Goal: Navigation & Orientation: Find specific page/section

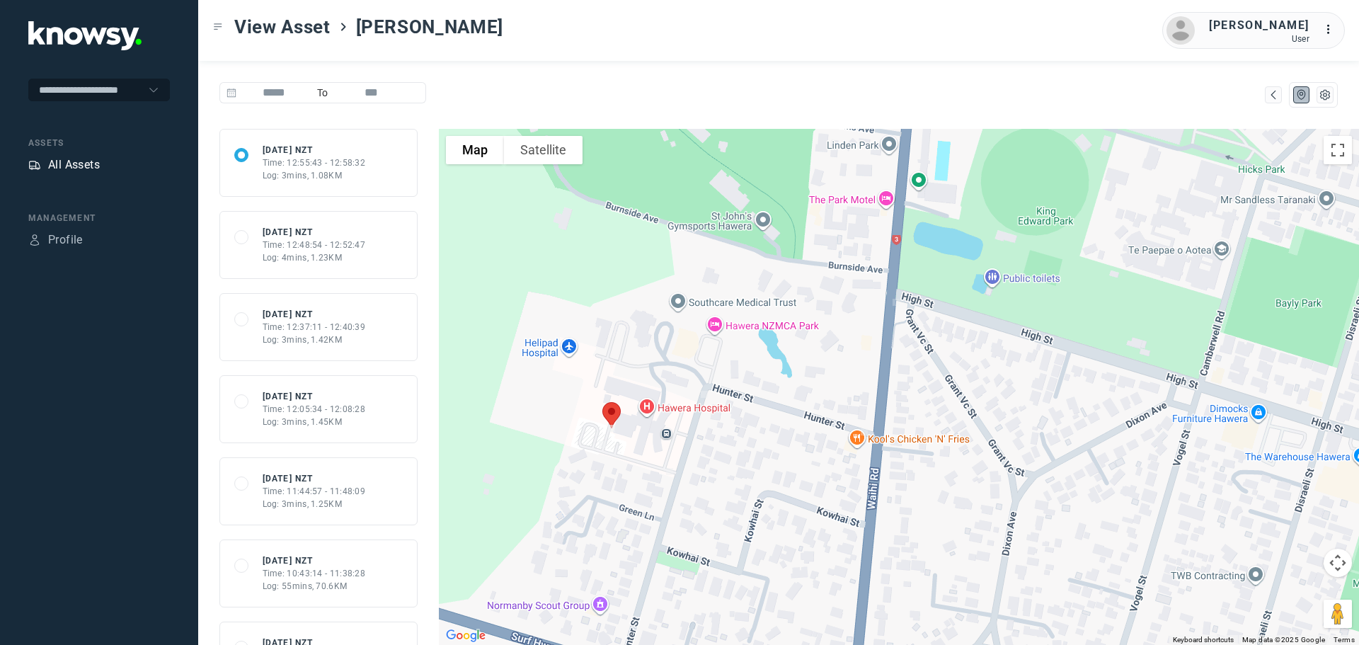
click at [74, 163] on div "All Assets" at bounding box center [74, 164] width 52 height 17
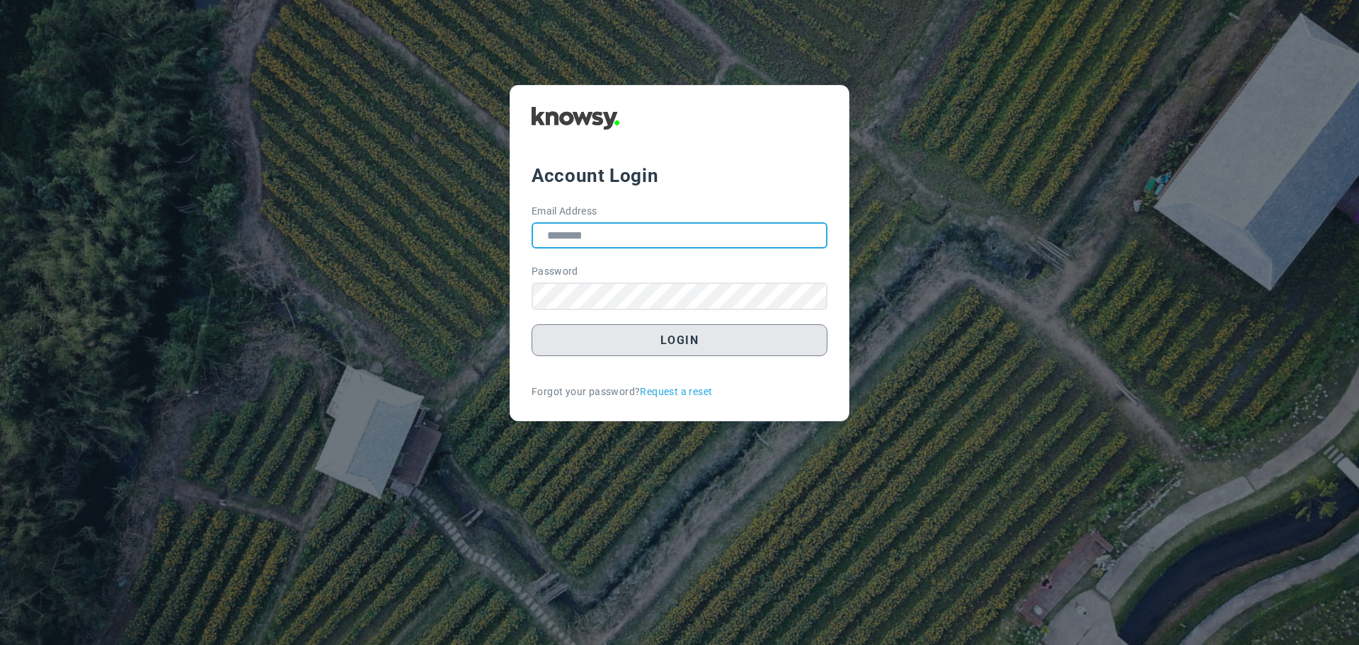
type input "**********"
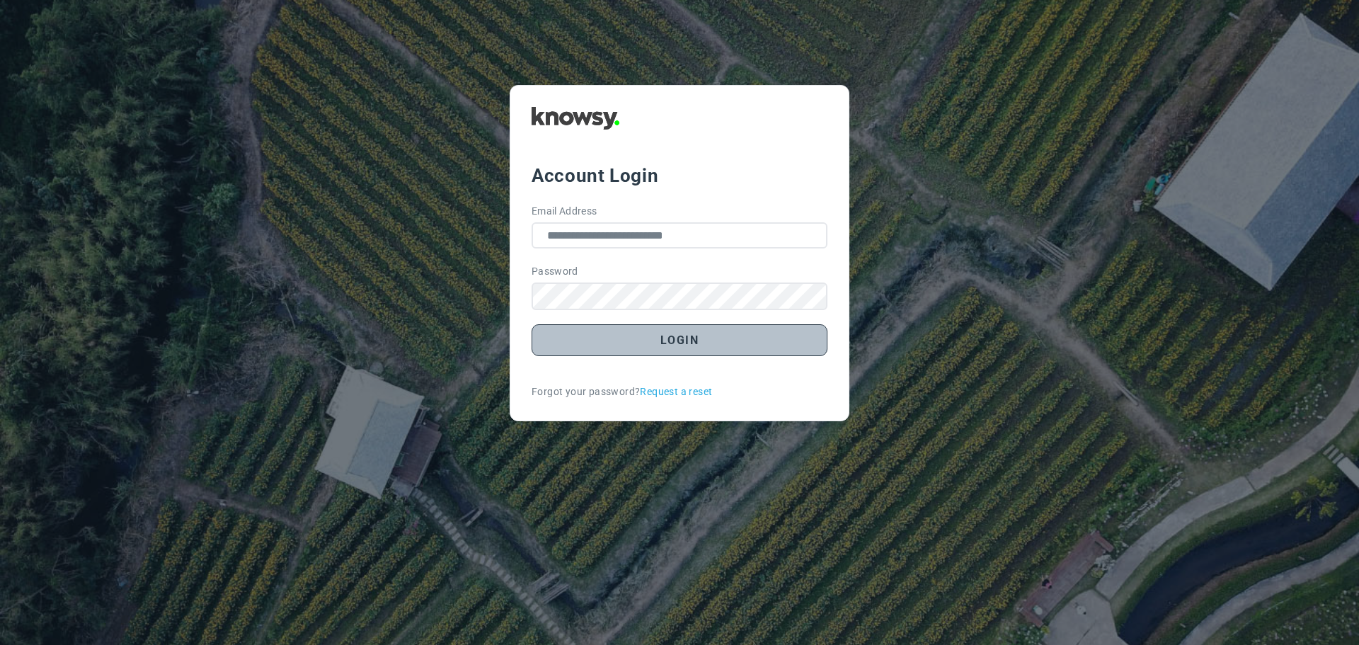
click at [656, 339] on button "Login" at bounding box center [679, 340] width 296 height 32
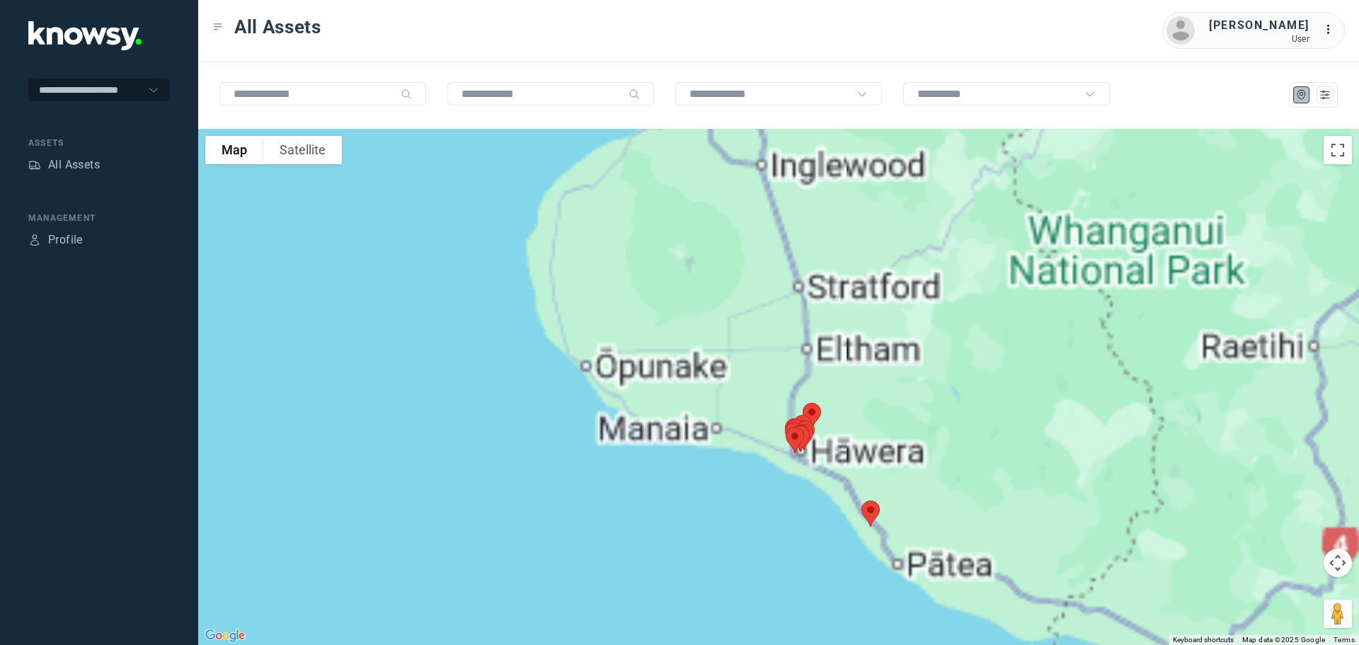
drag, startPoint x: 724, startPoint y: 253, endPoint x: 703, endPoint y: 442, distance: 190.1
click at [703, 442] on div at bounding box center [778, 387] width 1161 height 516
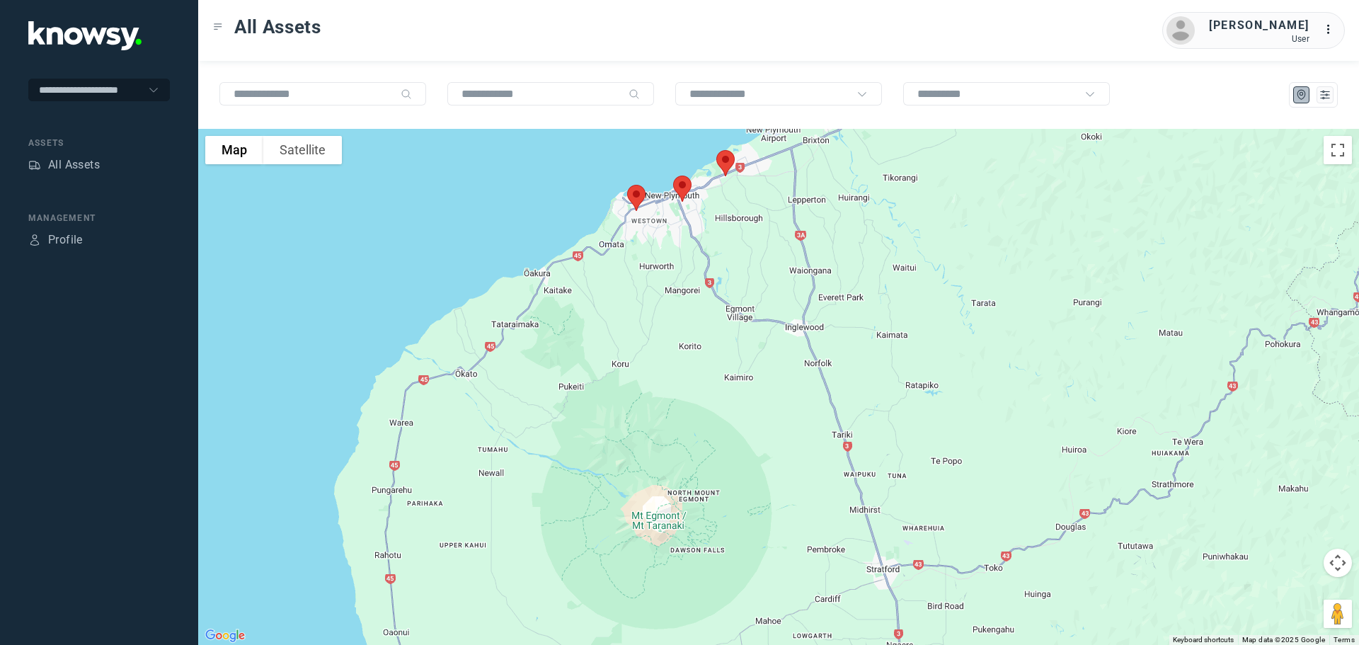
drag, startPoint x: 667, startPoint y: 231, endPoint x: 677, endPoint y: 398, distance: 167.3
click at [676, 398] on div at bounding box center [778, 387] width 1161 height 516
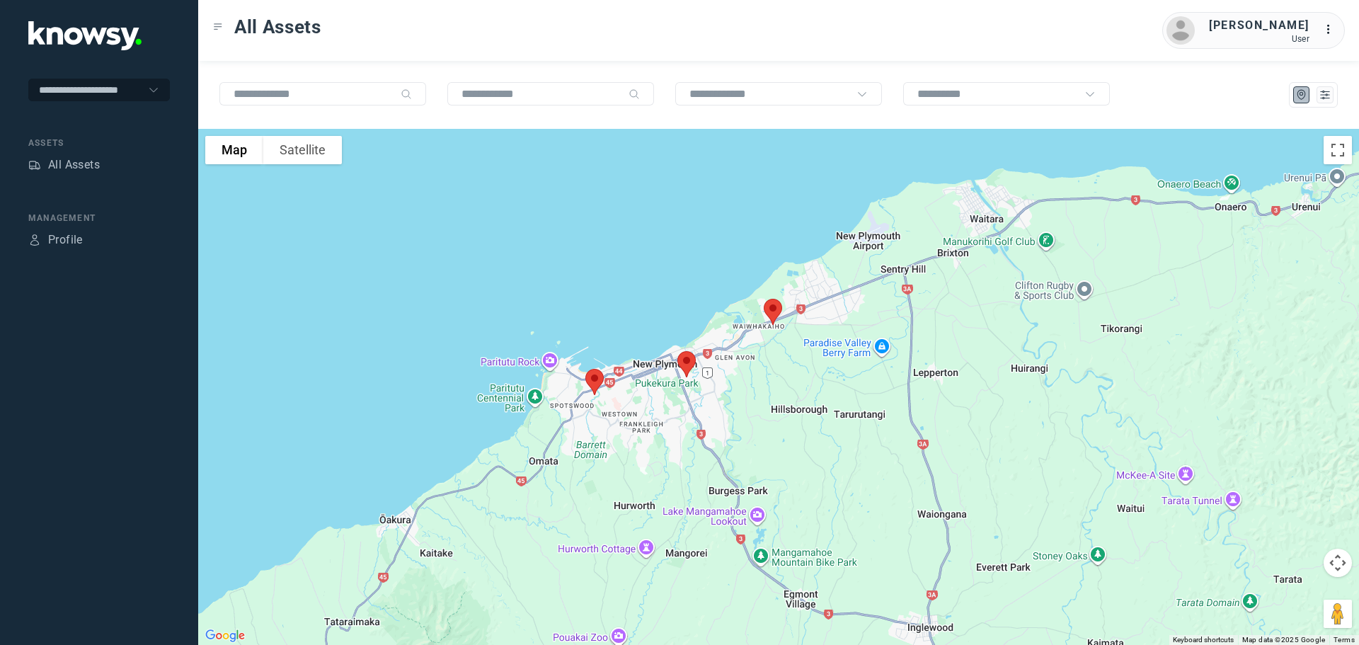
click at [597, 383] on img at bounding box center [595, 382] width 30 height 38
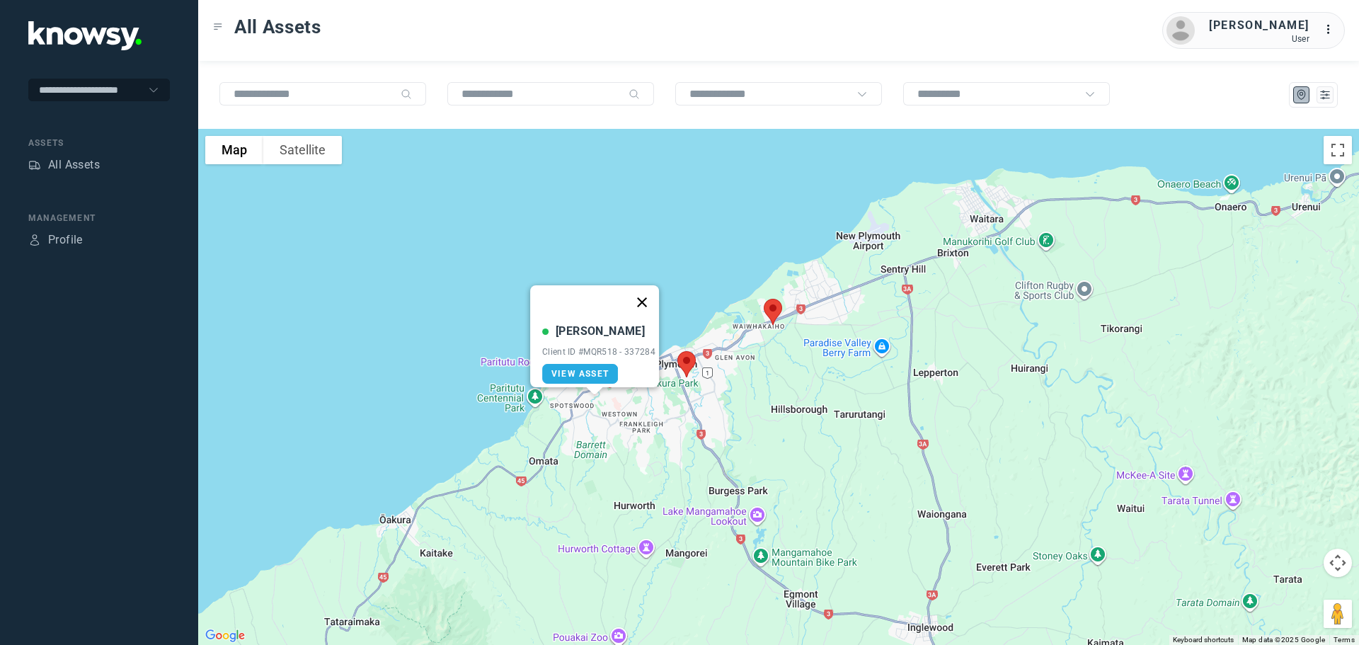
click at [647, 297] on button "Close" at bounding box center [642, 302] width 34 height 34
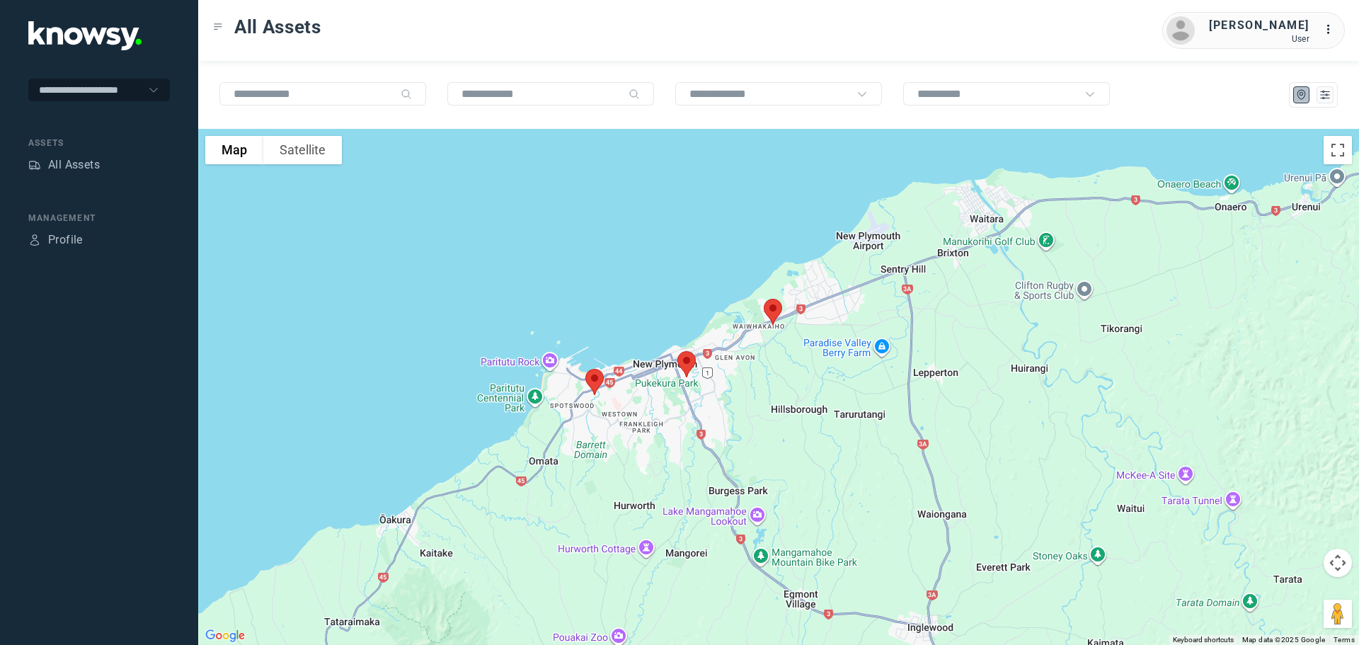
click at [686, 364] on img at bounding box center [687, 364] width 30 height 38
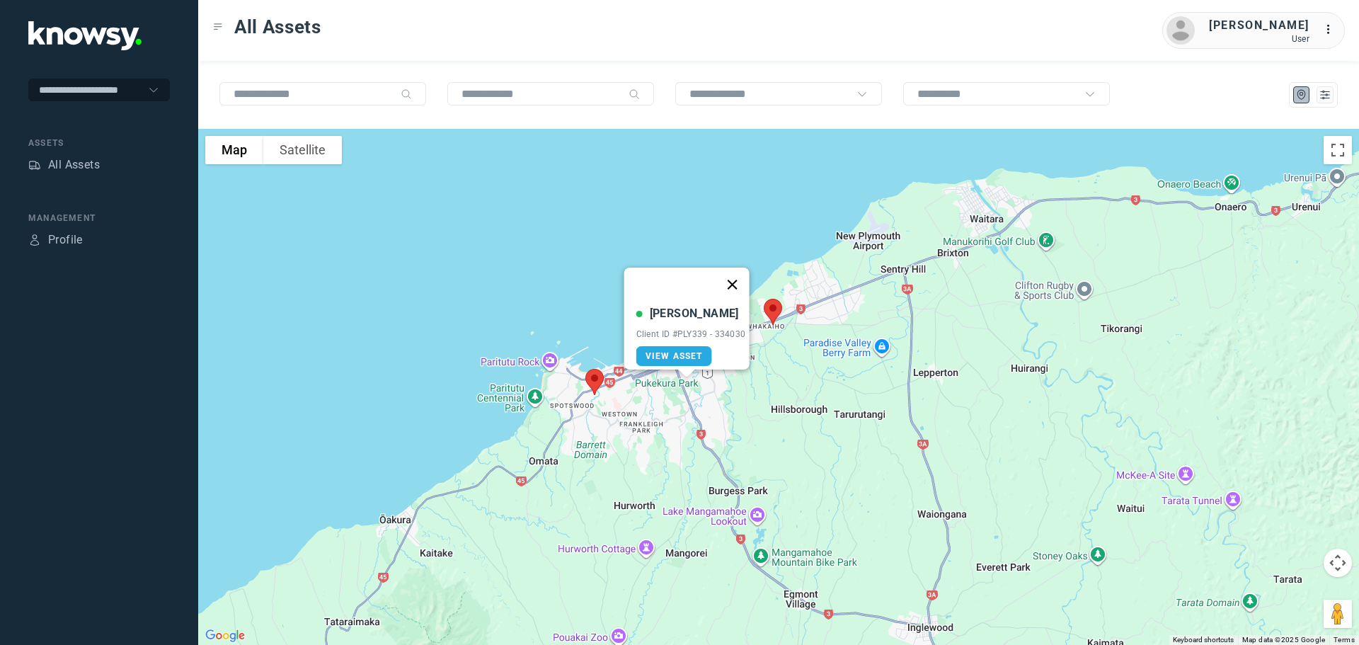
click at [735, 277] on button "Close" at bounding box center [732, 285] width 34 height 34
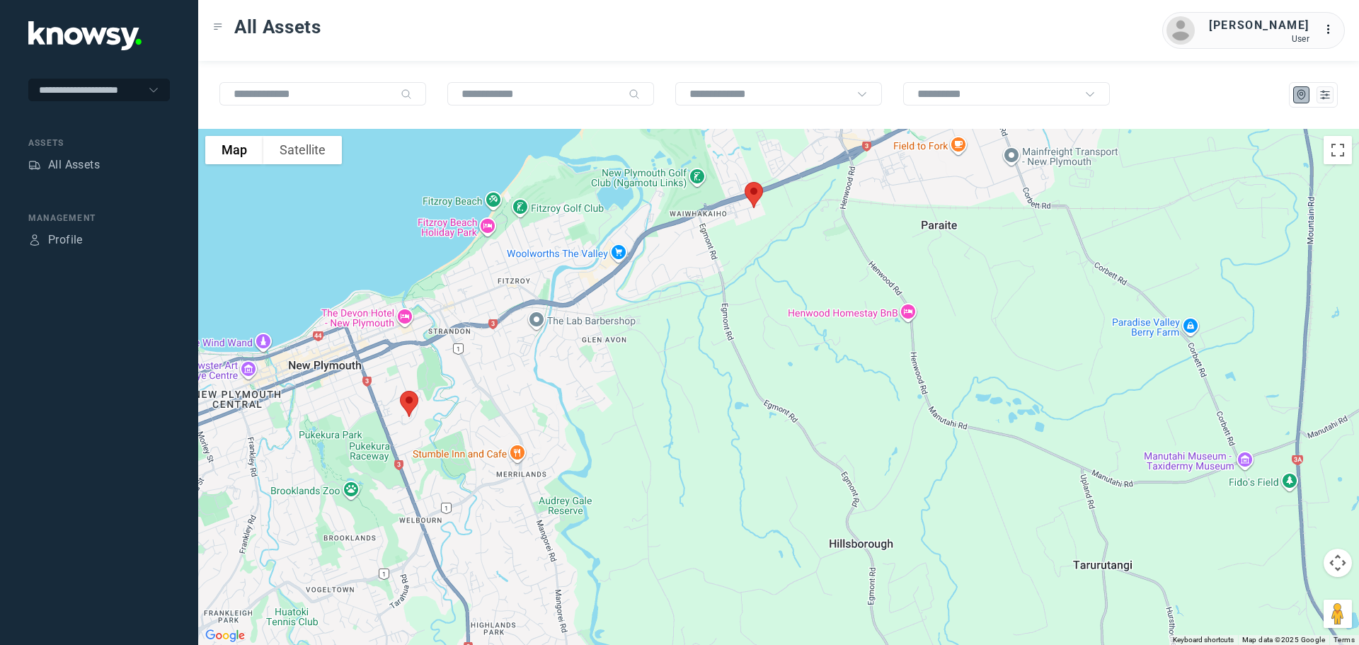
click at [753, 197] on img at bounding box center [754, 195] width 30 height 38
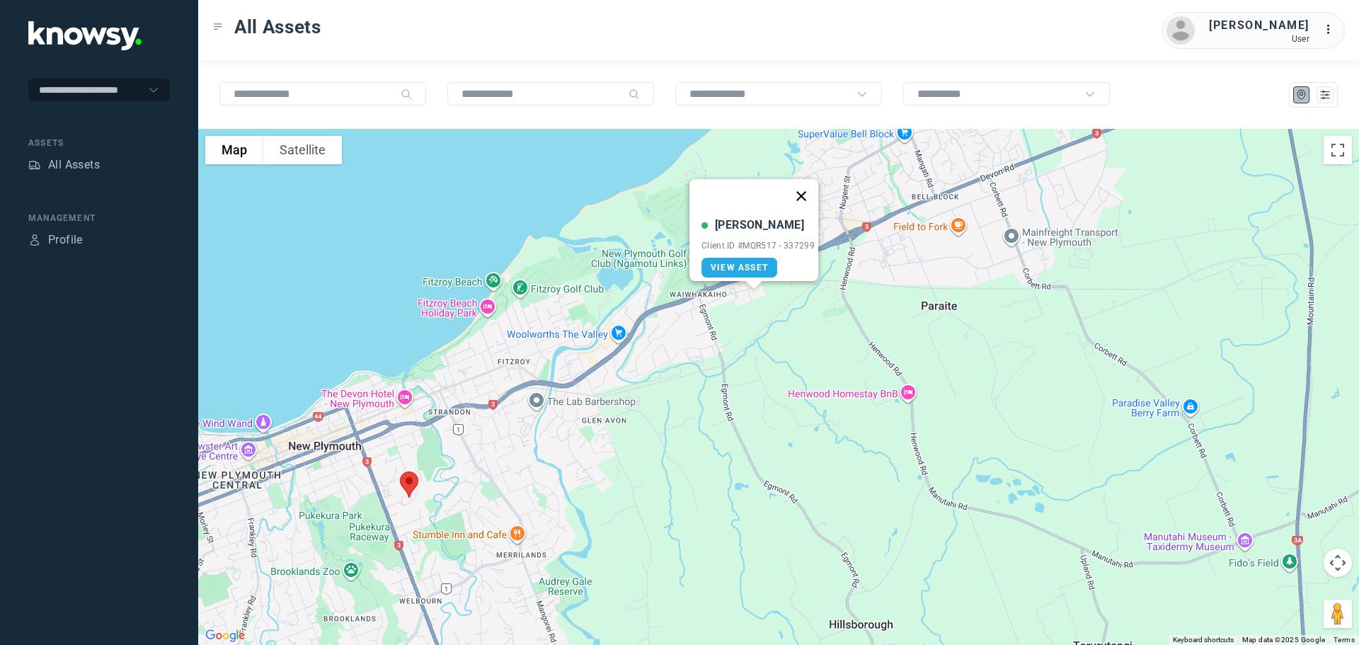
click at [807, 190] on button "Close" at bounding box center [801, 196] width 34 height 34
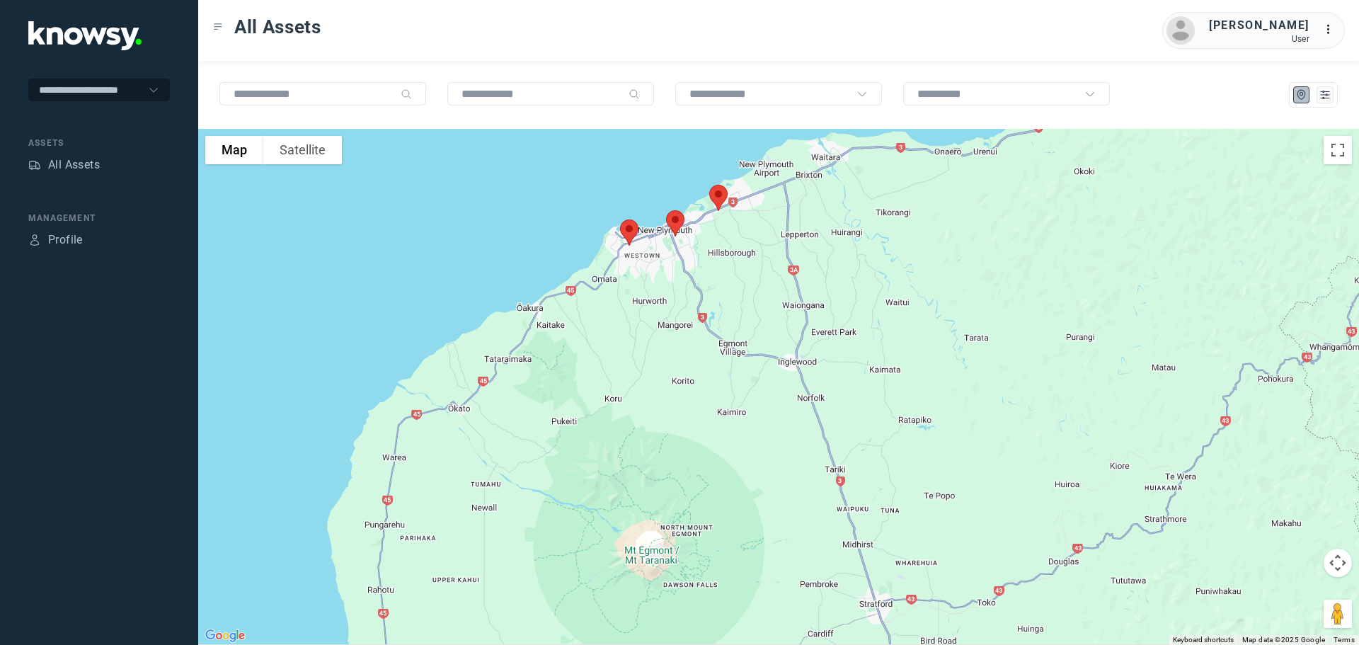
drag, startPoint x: 730, startPoint y: 422, endPoint x: 701, endPoint y: 301, distance: 125.3
click at [701, 301] on div at bounding box center [778, 387] width 1161 height 516
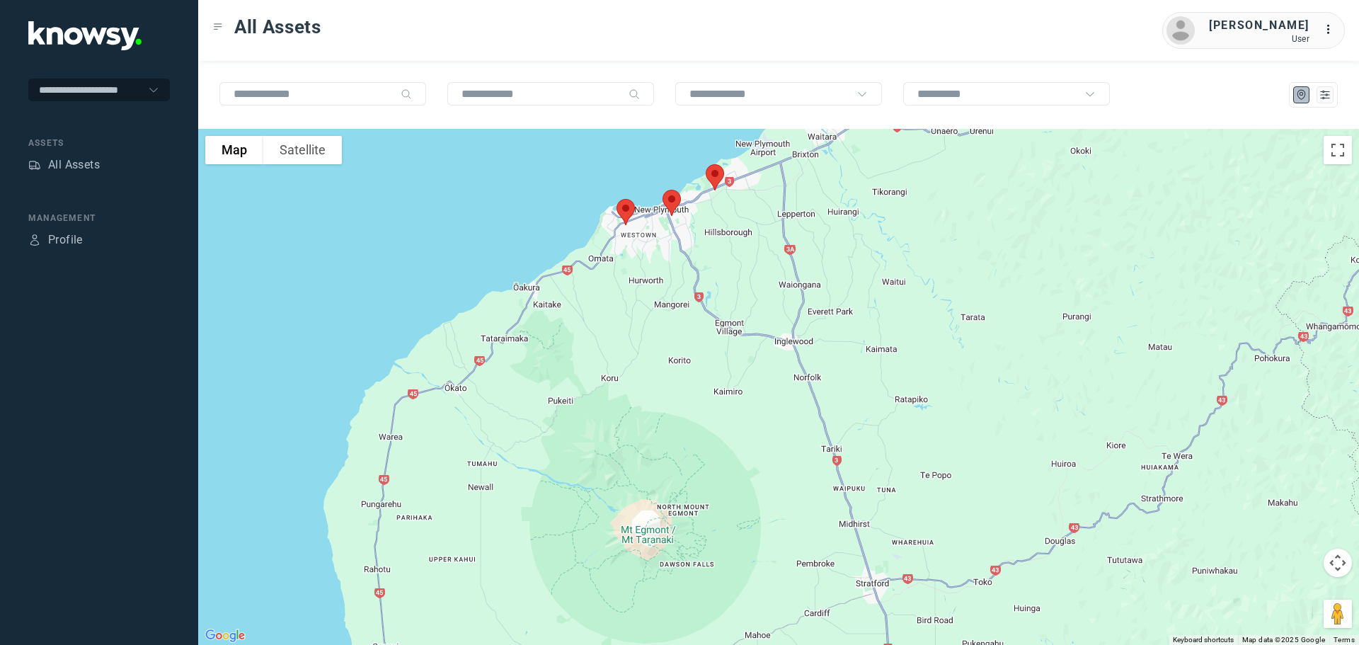
drag, startPoint x: 702, startPoint y: 420, endPoint x: 666, endPoint y: 235, distance: 188.2
click at [669, 246] on div at bounding box center [778, 387] width 1161 height 516
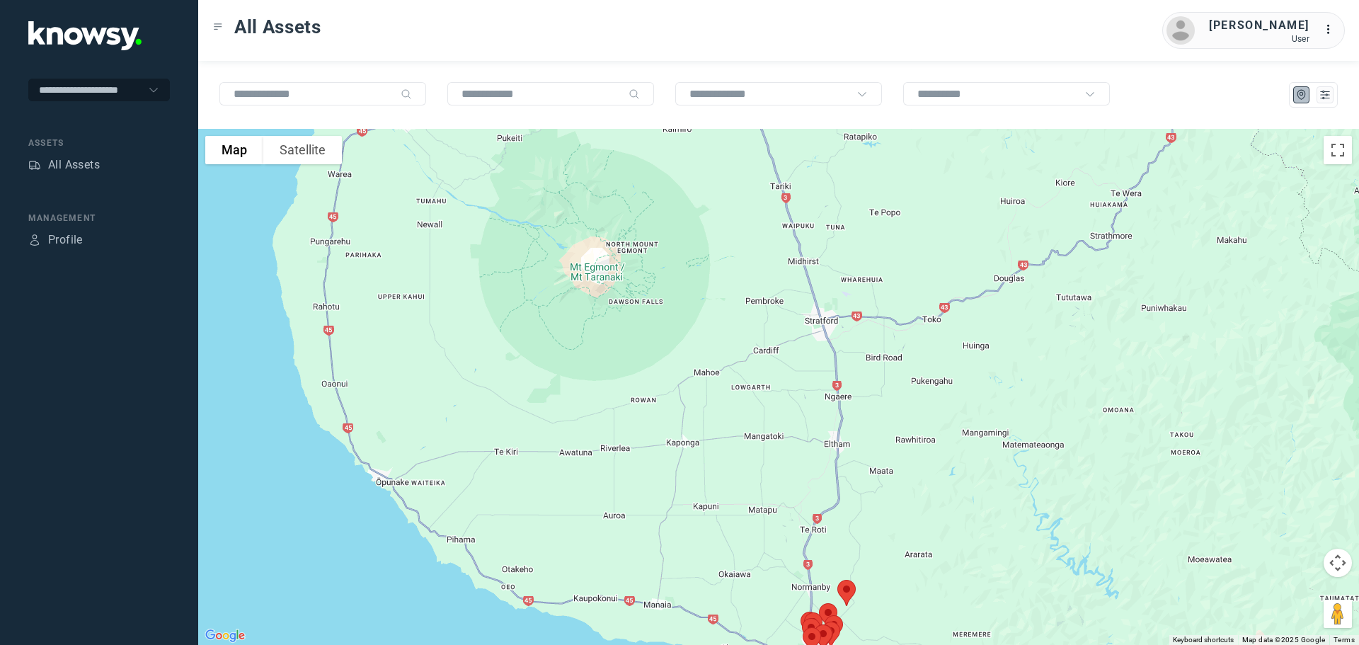
drag, startPoint x: 684, startPoint y: 384, endPoint x: 678, endPoint y: 200, distance: 184.1
click at [684, 231] on div at bounding box center [778, 387] width 1161 height 516
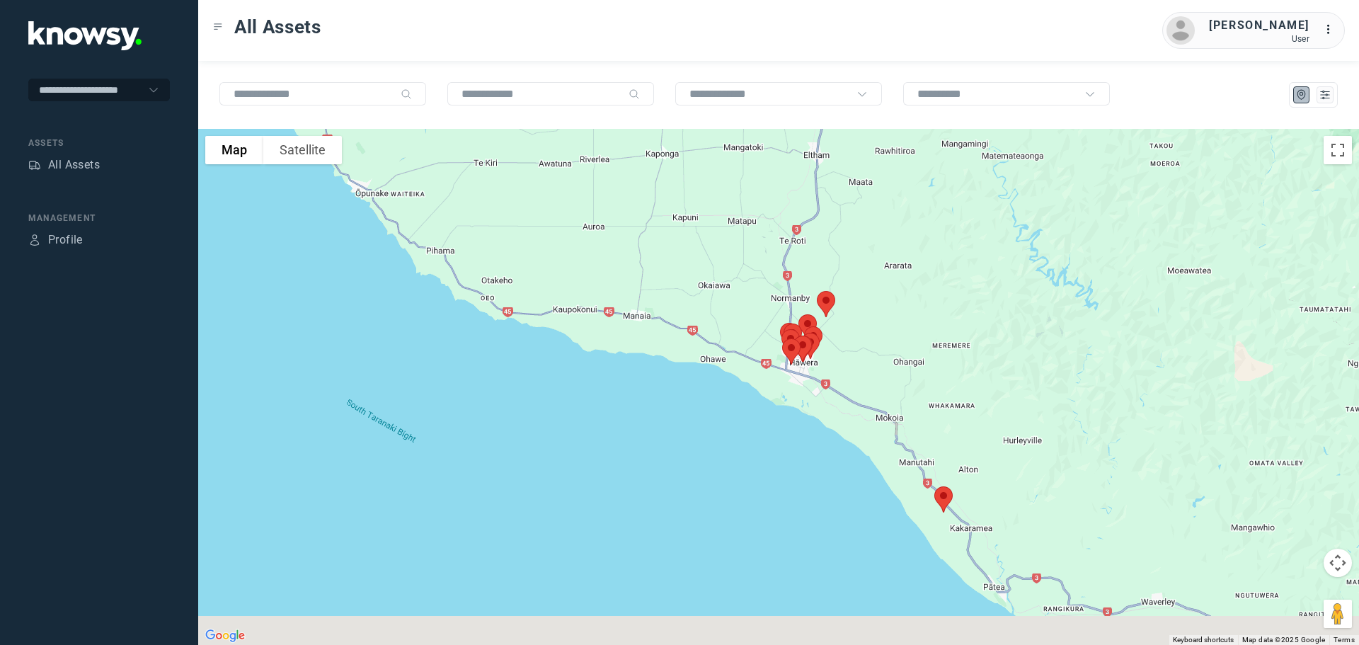
drag, startPoint x: 706, startPoint y: 315, endPoint x: 693, endPoint y: 301, distance: 19.5
click at [693, 301] on div at bounding box center [778, 387] width 1161 height 516
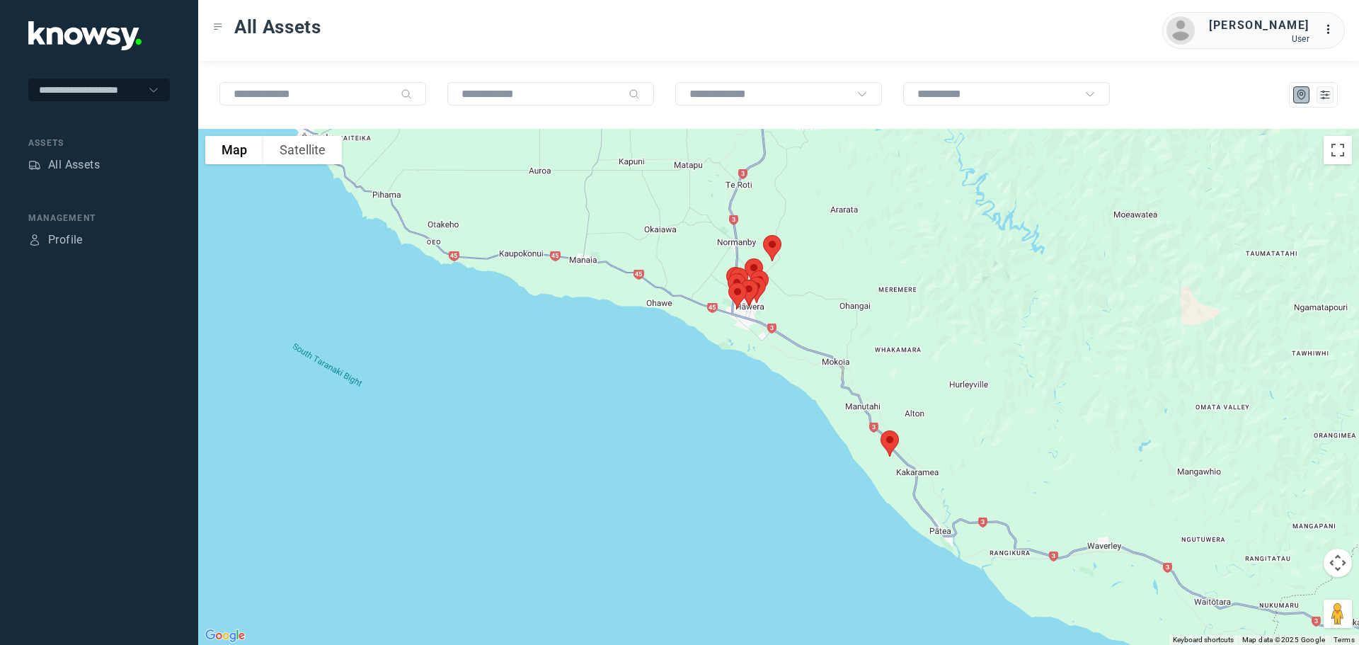
drag, startPoint x: 701, startPoint y: 292, endPoint x: 649, endPoint y: 234, distance: 77.6
click at [652, 236] on div at bounding box center [778, 387] width 1161 height 516
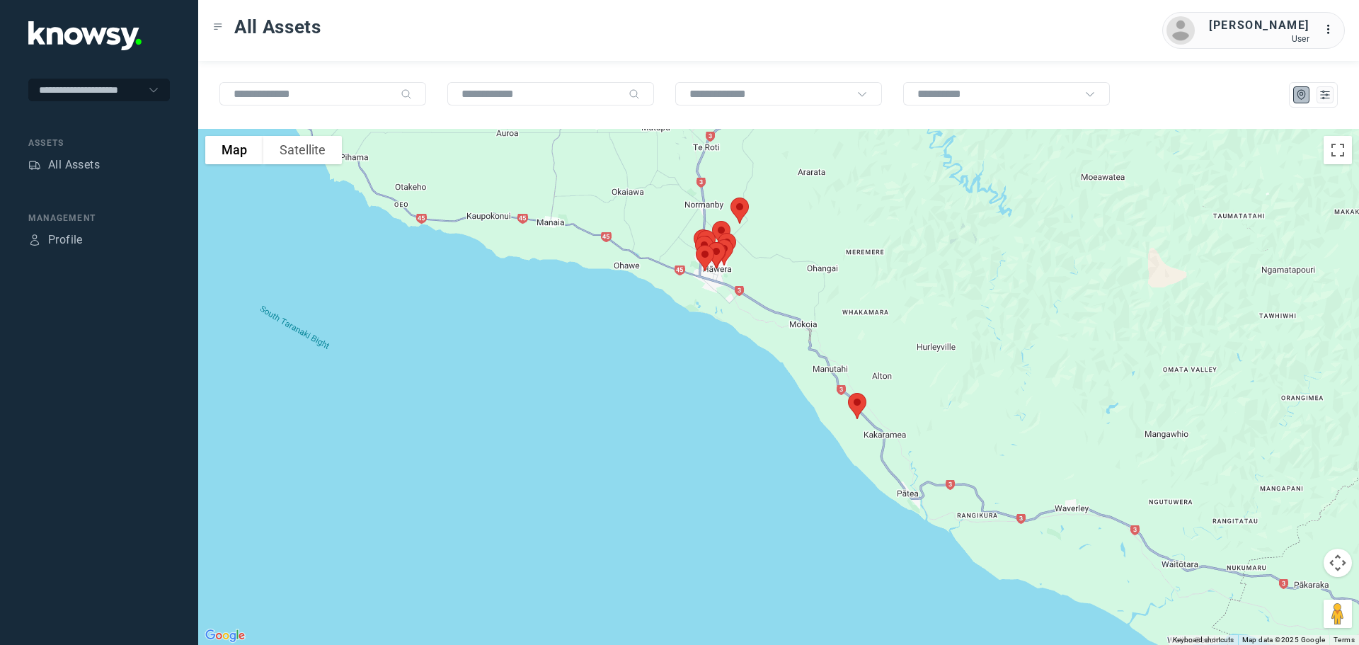
click at [856, 409] on img at bounding box center [857, 406] width 30 height 38
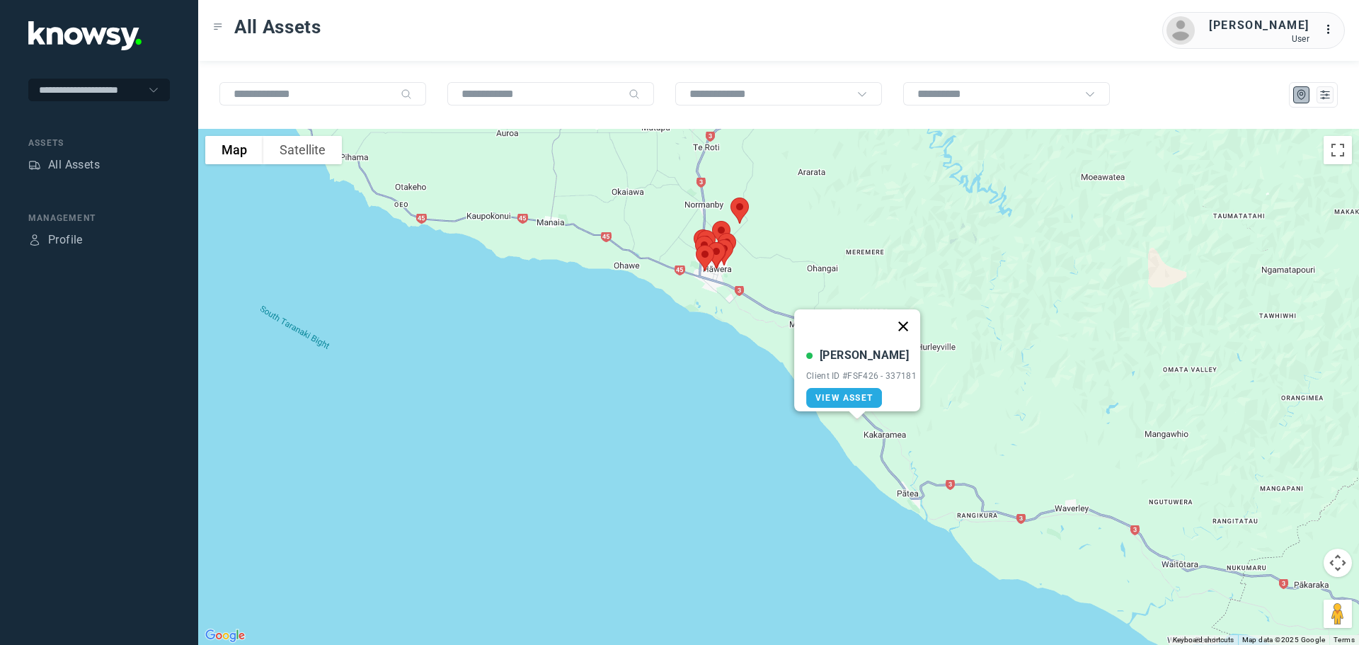
click at [909, 318] on button "Close" at bounding box center [903, 326] width 34 height 34
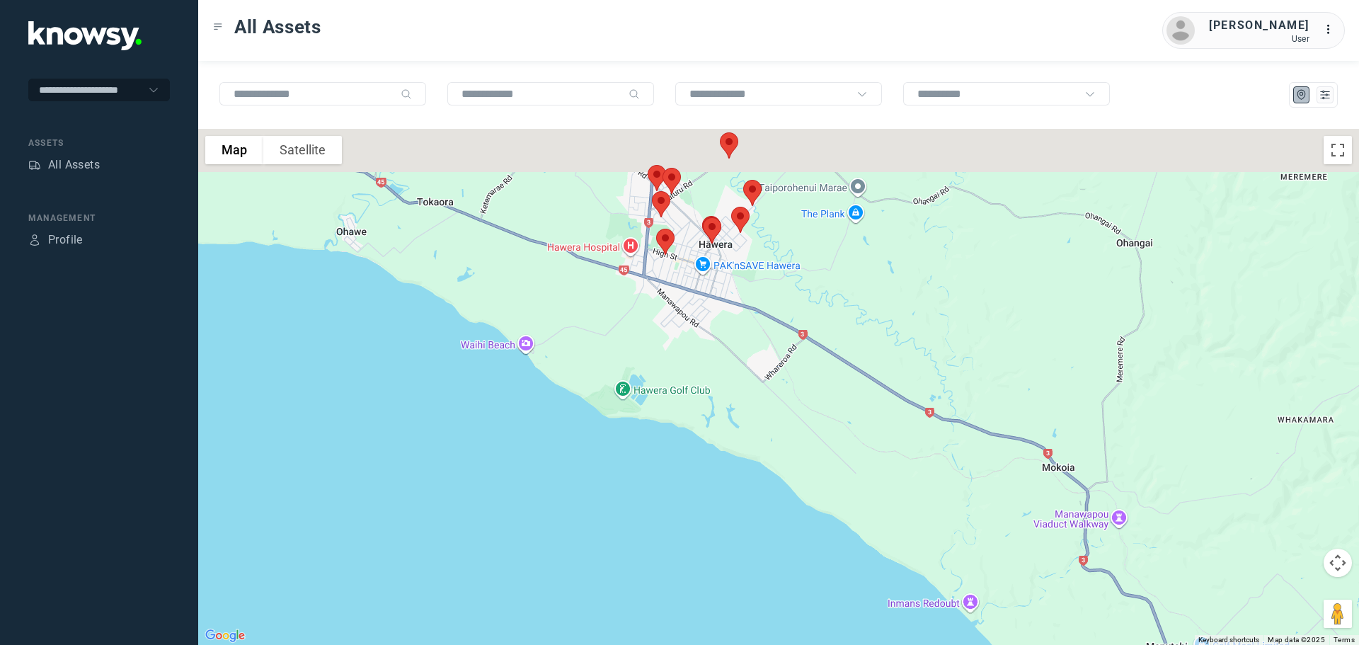
drag, startPoint x: 655, startPoint y: 217, endPoint x: 754, endPoint y: 290, distance: 122.9
click at [754, 289] on div at bounding box center [778, 387] width 1161 height 516
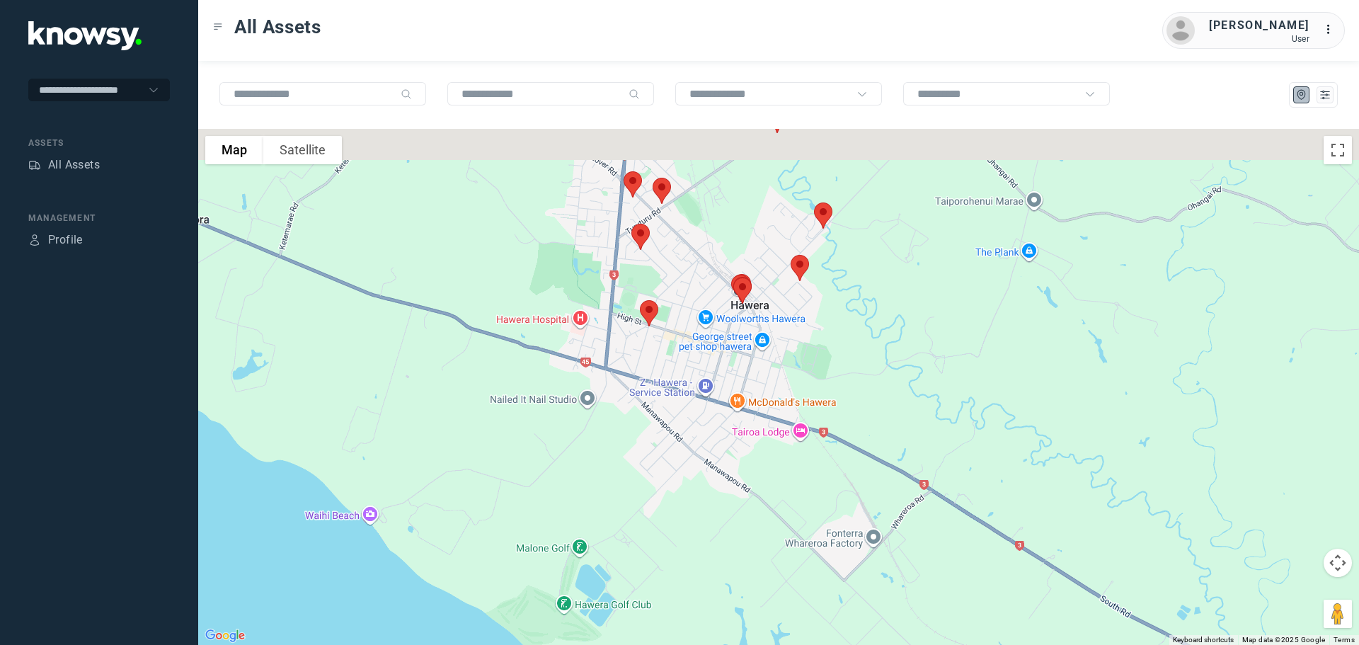
drag, startPoint x: 657, startPoint y: 218, endPoint x: 670, endPoint y: 277, distance: 60.9
click at [670, 277] on div at bounding box center [778, 387] width 1161 height 516
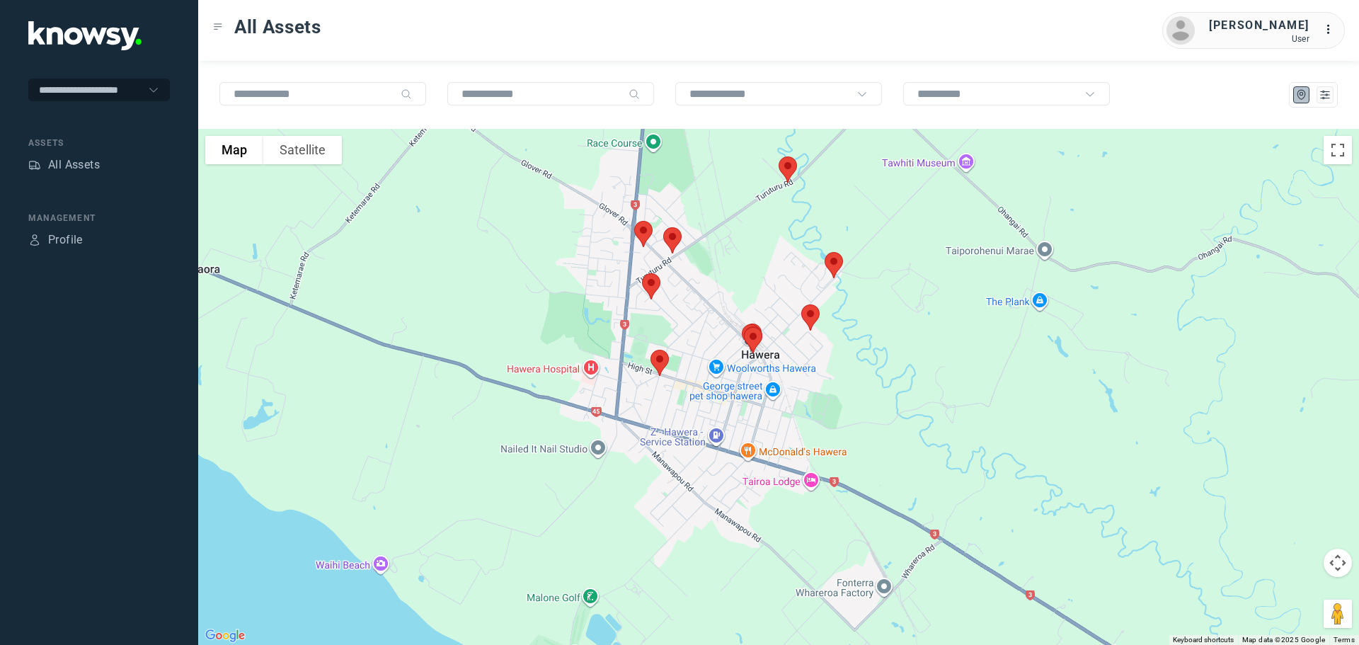
click at [658, 364] on img at bounding box center [660, 363] width 30 height 38
click at [713, 274] on button "Close" at bounding box center [705, 283] width 34 height 34
click at [653, 287] on img at bounding box center [651, 287] width 30 height 38
click at [703, 198] on button "Close" at bounding box center [697, 207] width 34 height 34
click at [641, 236] on img at bounding box center [643, 234] width 30 height 38
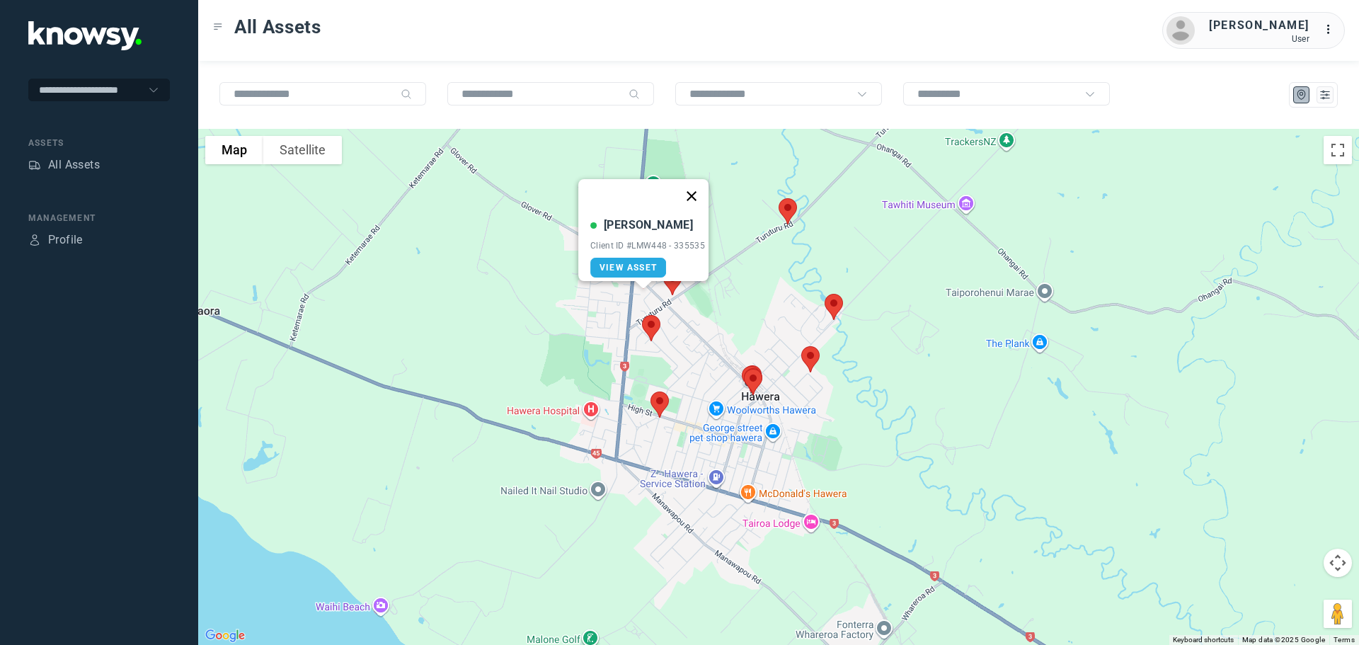
click at [694, 187] on button "Close" at bounding box center [691, 196] width 34 height 34
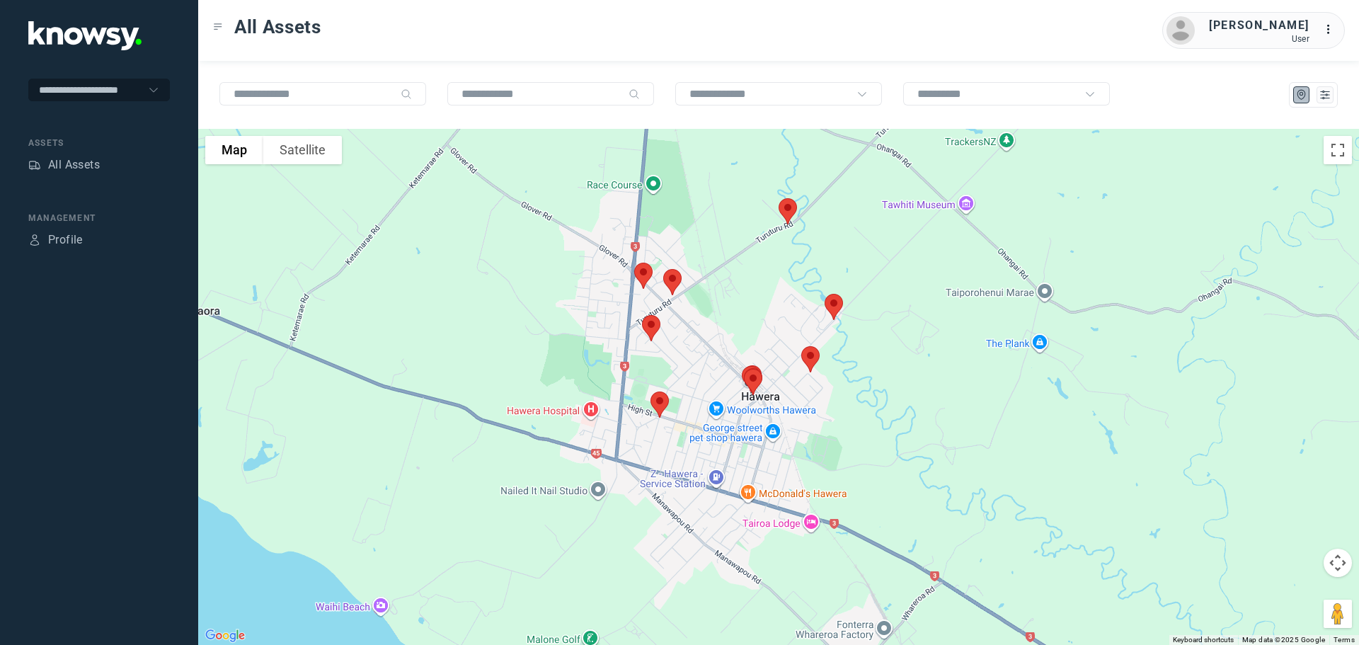
click at [672, 286] on img at bounding box center [672, 282] width 30 height 38
click at [720, 192] on button "Close" at bounding box center [718, 202] width 34 height 34
click at [783, 214] on img at bounding box center [788, 211] width 30 height 38
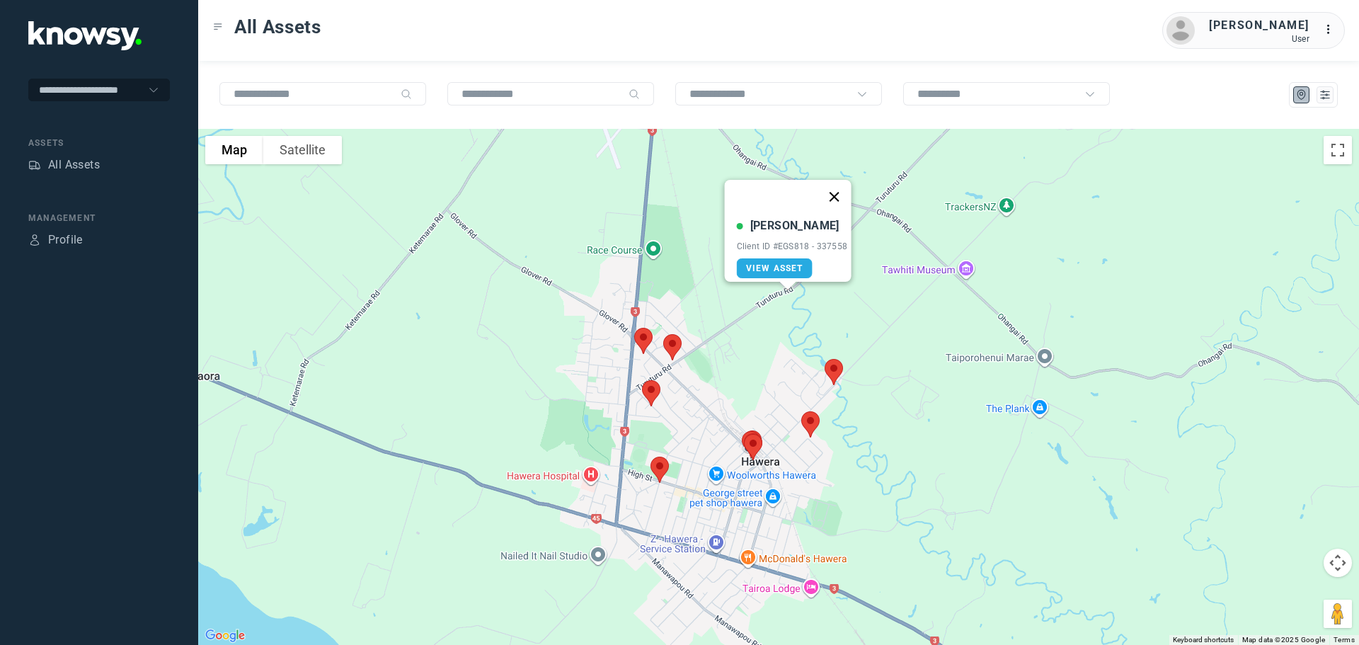
click at [842, 189] on button "Close" at bounding box center [834, 197] width 34 height 34
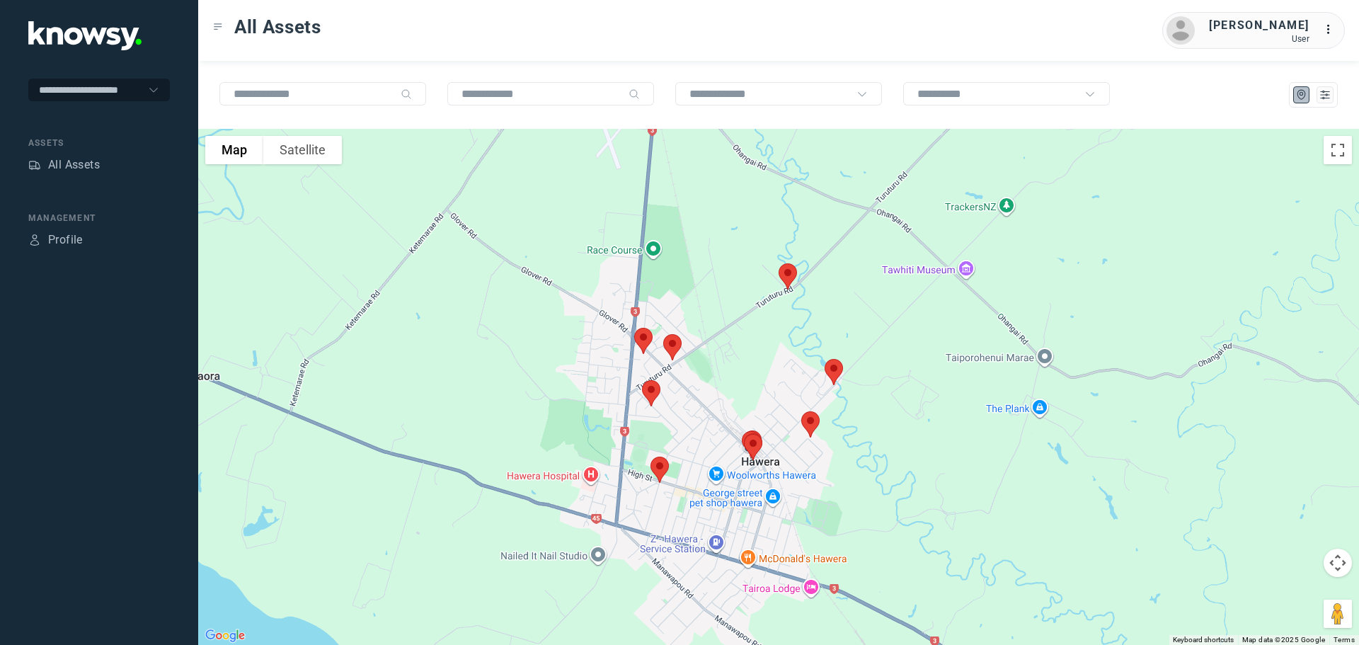
click at [645, 387] on img at bounding box center [651, 393] width 30 height 38
click at [703, 303] on button "Close" at bounding box center [697, 314] width 34 height 34
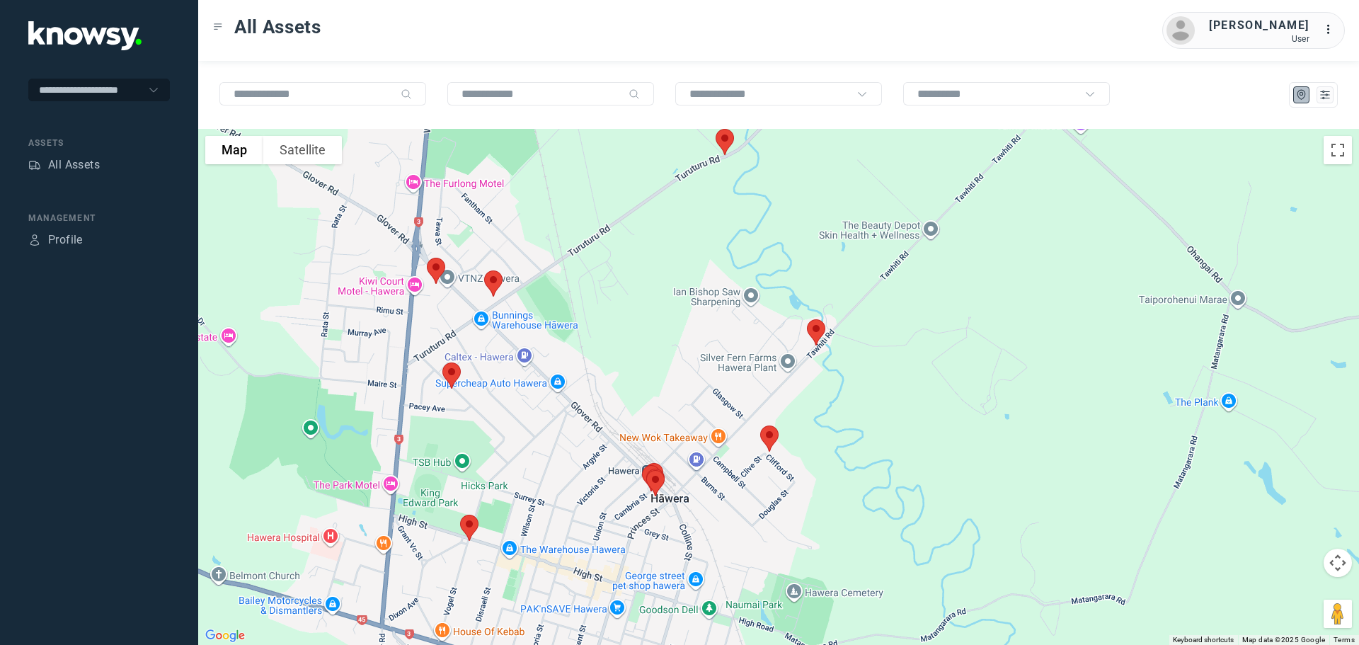
click at [815, 326] on img at bounding box center [816, 333] width 30 height 38
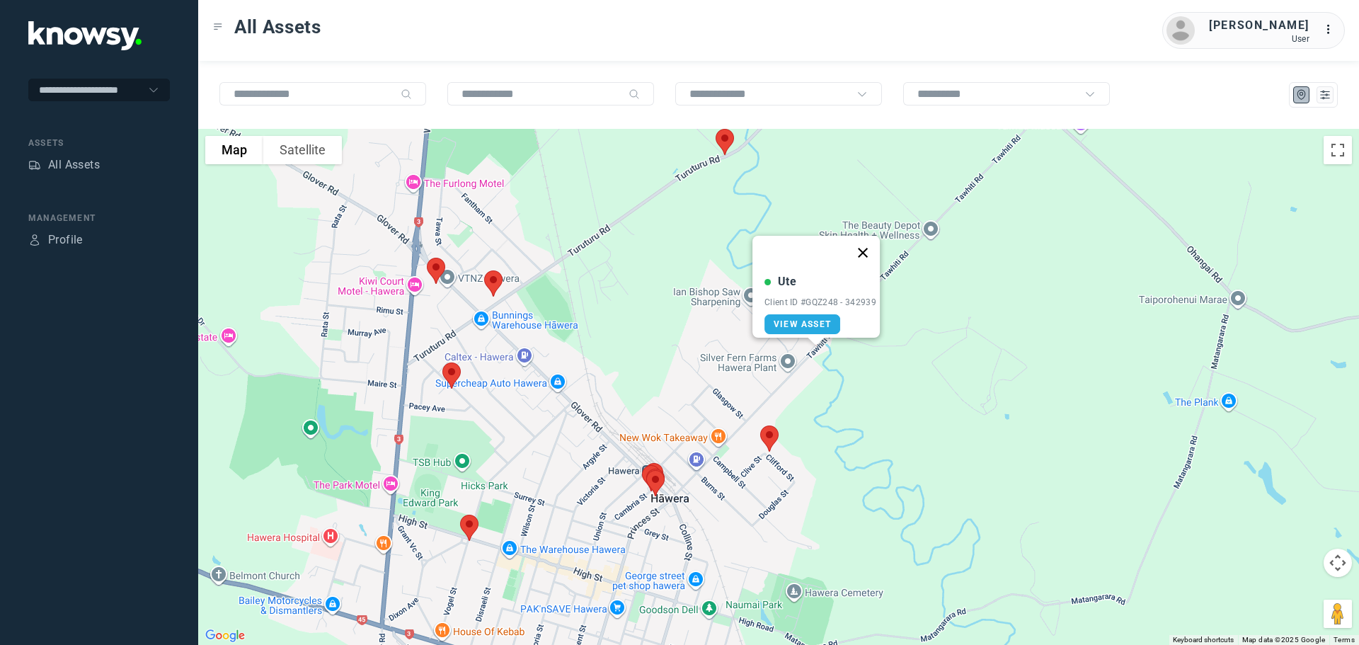
click at [868, 243] on button "Close" at bounding box center [863, 253] width 34 height 34
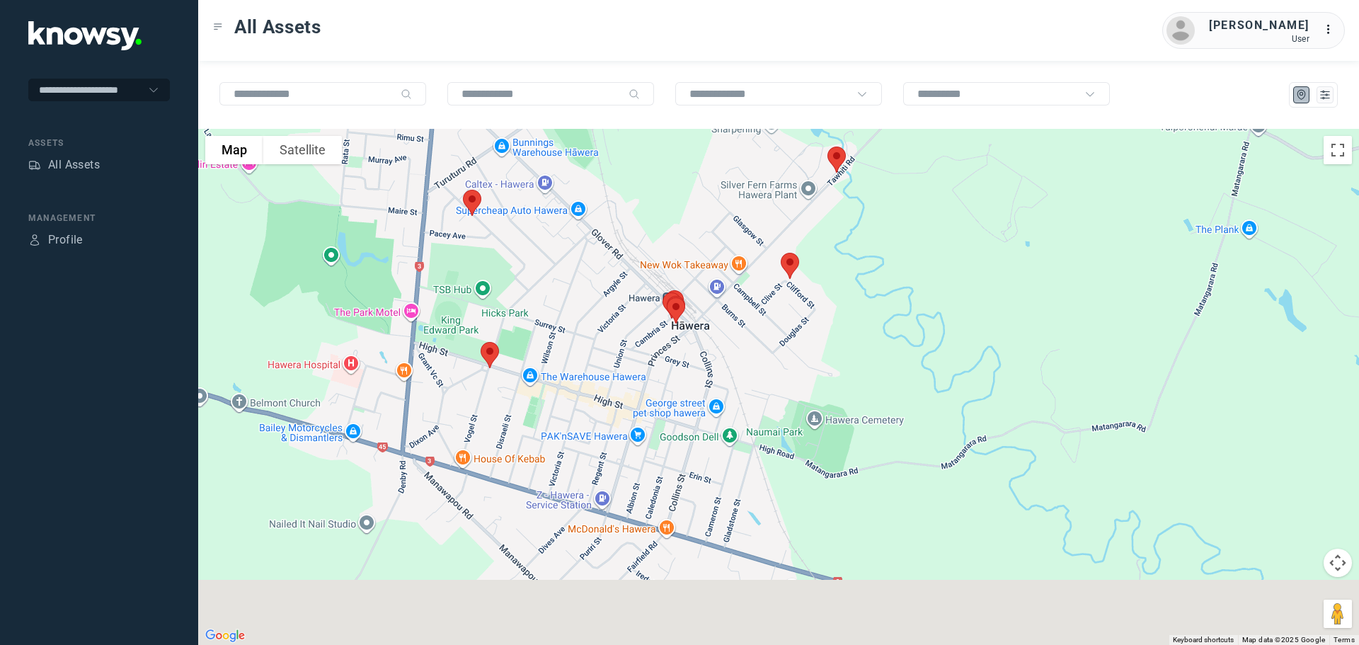
drag, startPoint x: 661, startPoint y: 292, endPoint x: 677, endPoint y: 136, distance: 156.5
click at [677, 136] on div at bounding box center [778, 387] width 1161 height 516
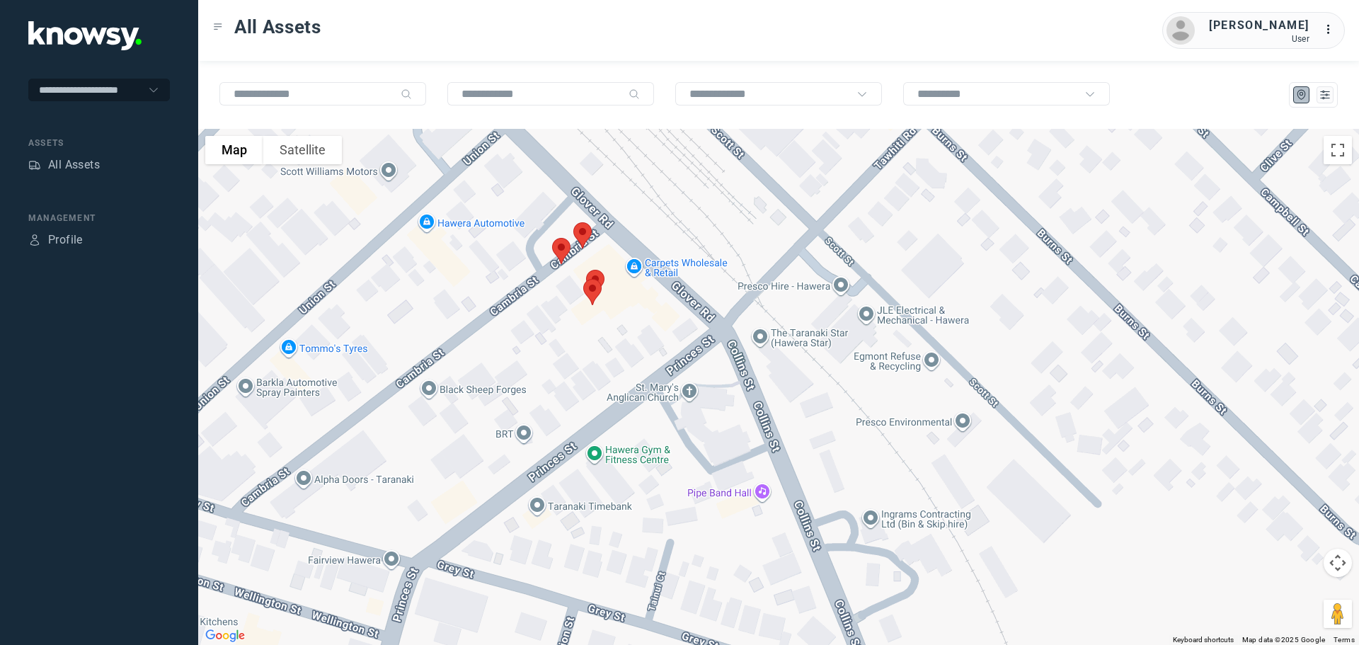
click at [586, 226] on img at bounding box center [583, 236] width 30 height 38
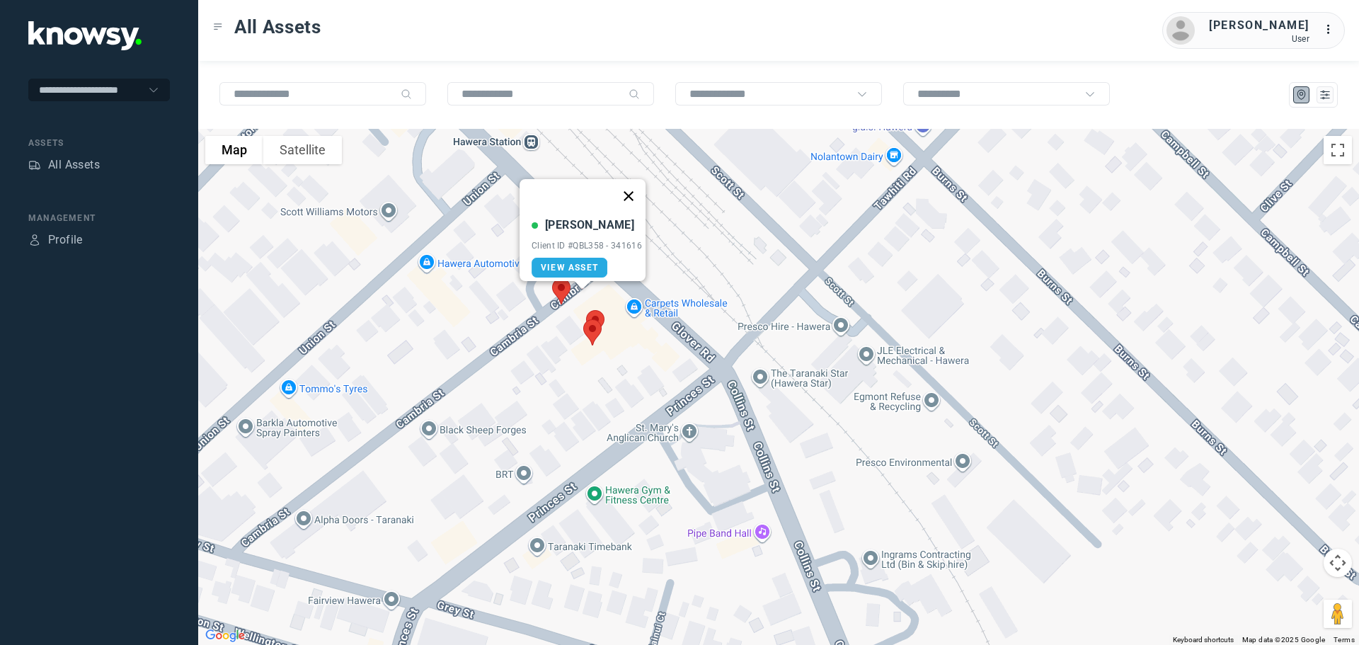
click at [633, 188] on button "Close" at bounding box center [628, 196] width 34 height 34
click at [559, 289] on img at bounding box center [561, 291] width 30 height 38
click at [611, 203] on button "Close" at bounding box center [608, 212] width 34 height 34
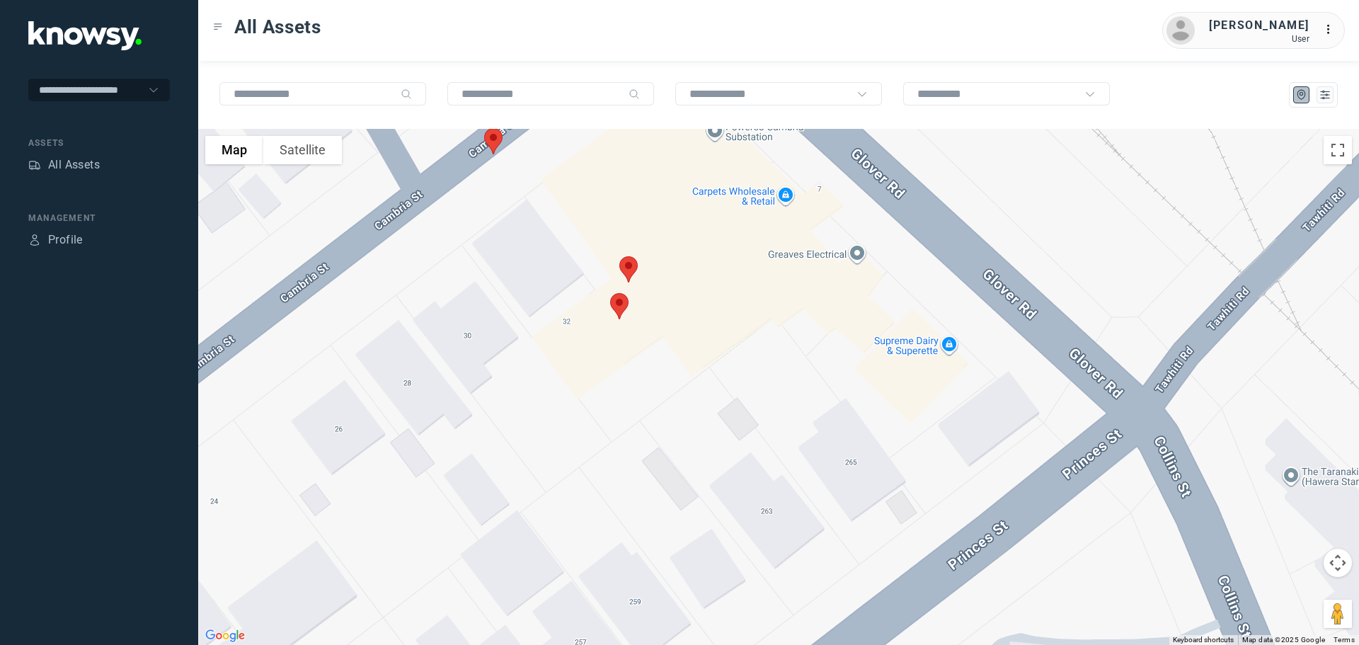
click at [626, 271] on img at bounding box center [629, 270] width 30 height 38
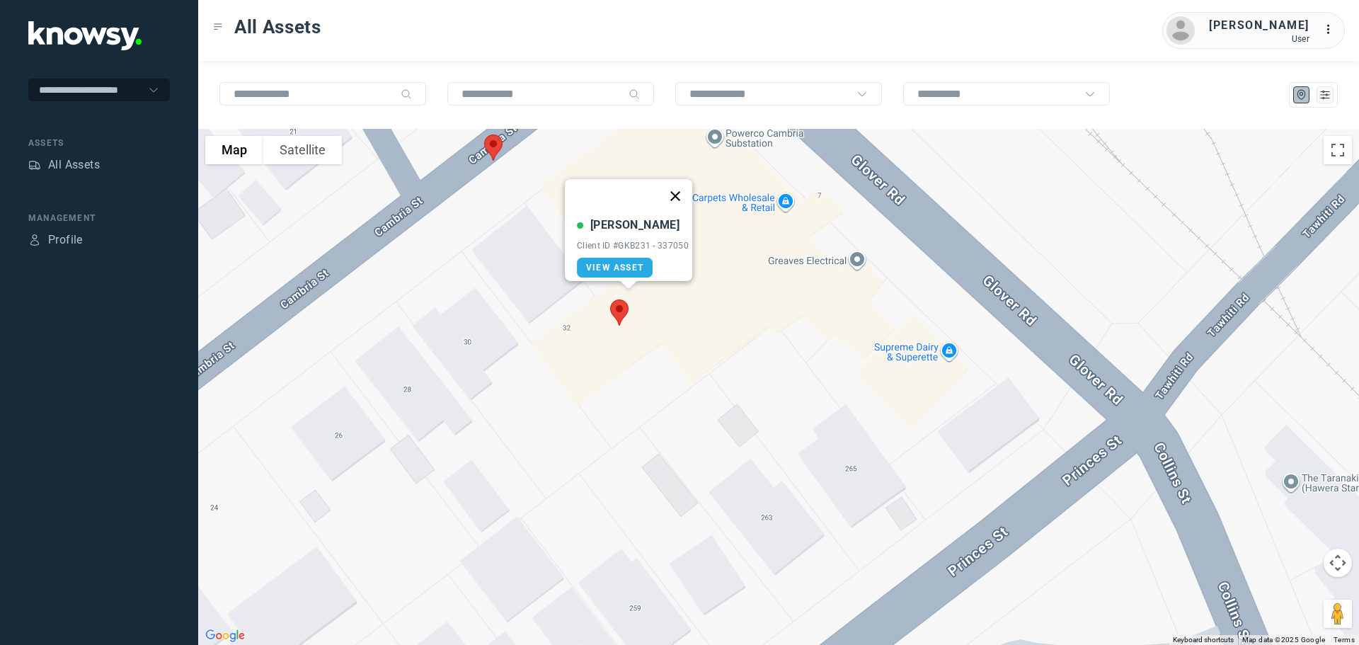
click at [682, 185] on button "Close" at bounding box center [675, 196] width 34 height 34
click at [622, 309] on img at bounding box center [619, 313] width 30 height 38
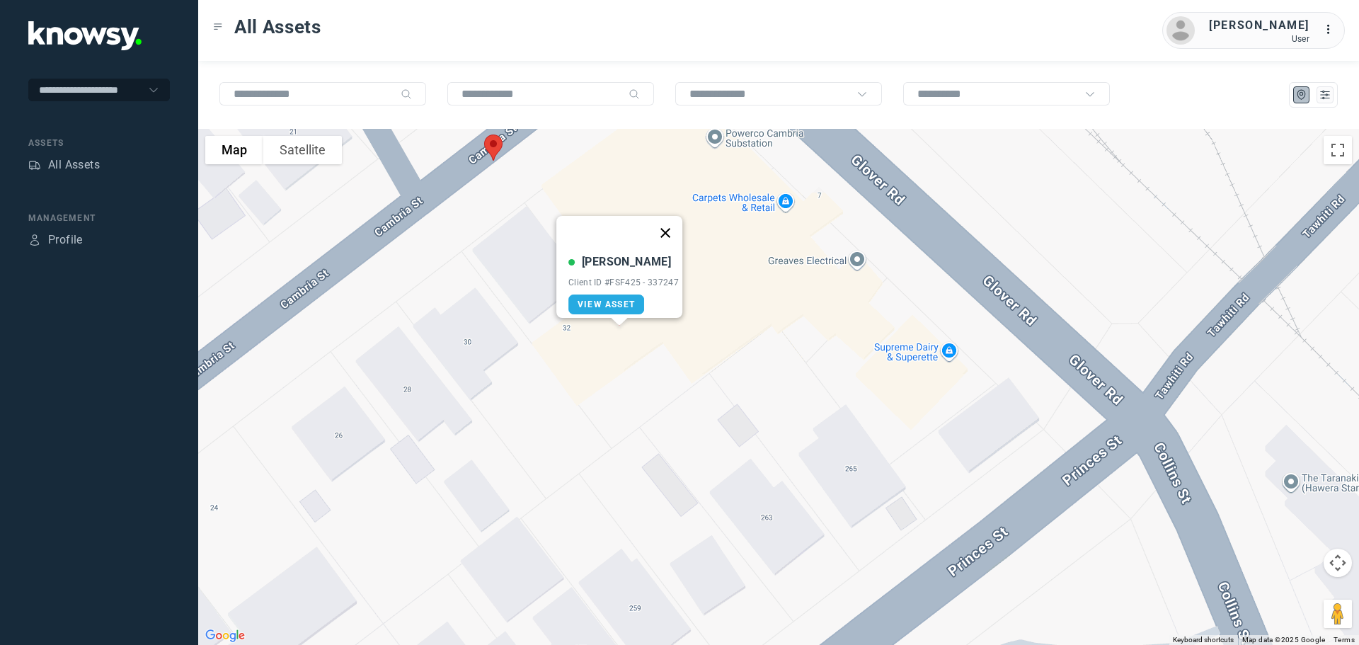
click at [668, 224] on button "Close" at bounding box center [665, 233] width 34 height 34
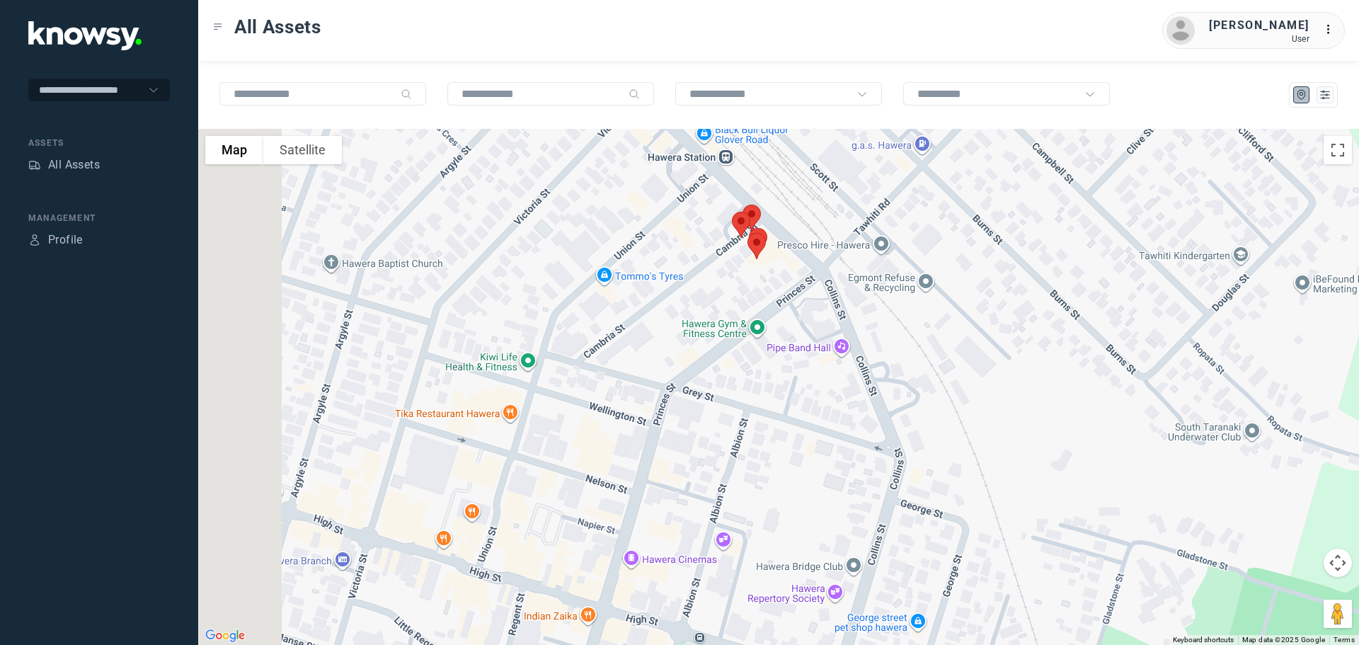
drag, startPoint x: 478, startPoint y: 341, endPoint x: 587, endPoint y: 255, distance: 139.2
click at [587, 255] on div at bounding box center [778, 387] width 1161 height 516
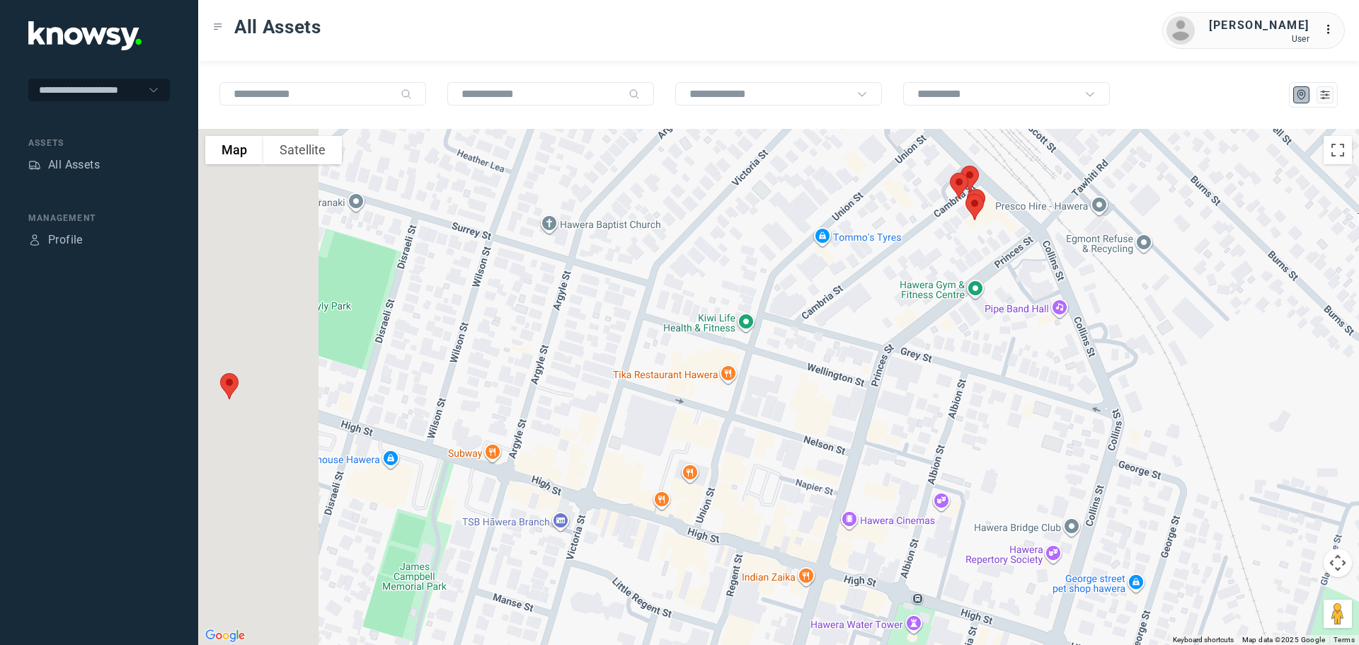
drag, startPoint x: 391, startPoint y: 324, endPoint x: 618, endPoint y: 289, distance: 229.8
click at [618, 289] on div at bounding box center [778, 387] width 1161 height 516
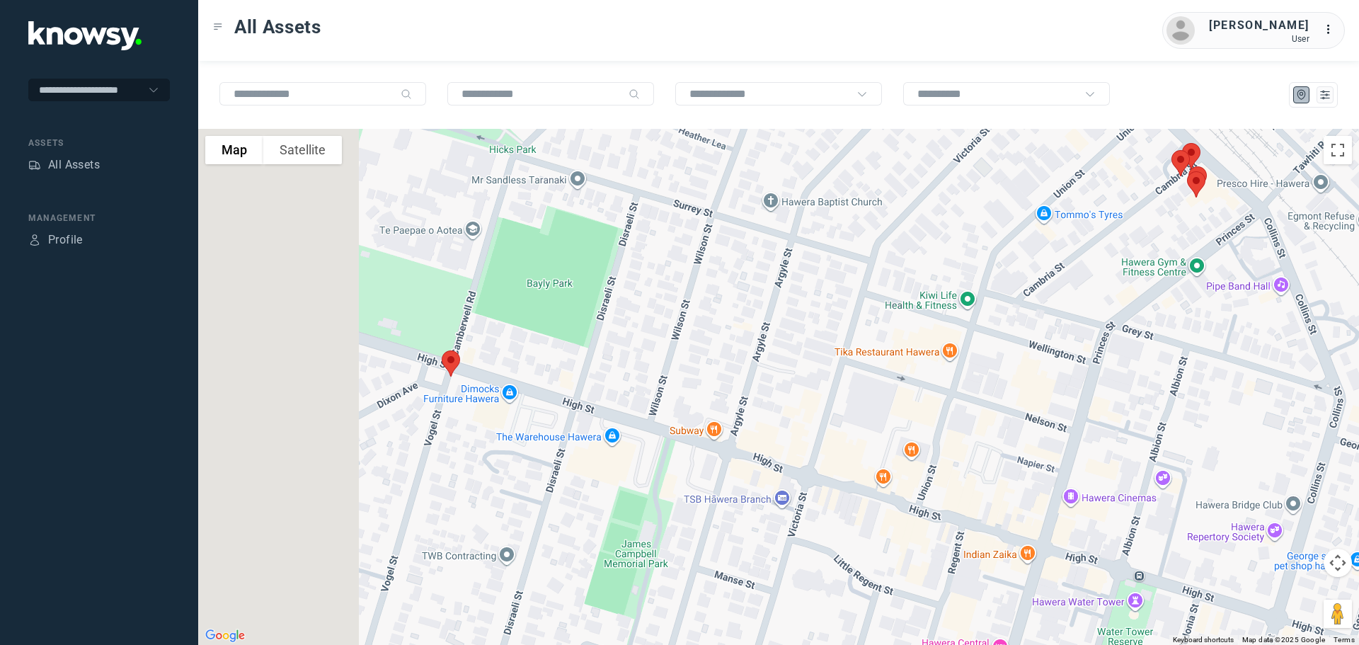
drag, startPoint x: 383, startPoint y: 338, endPoint x: 589, endPoint y: 316, distance: 207.2
click at [589, 316] on div at bounding box center [778, 387] width 1161 height 516
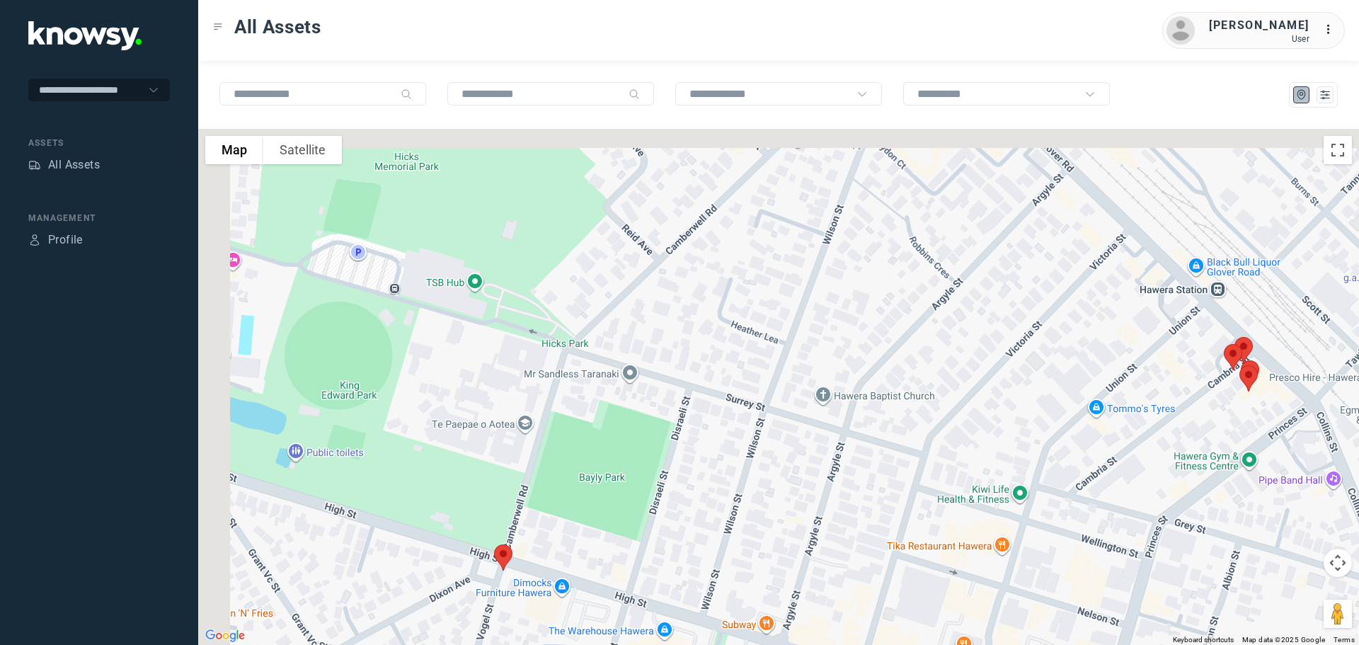
drag, startPoint x: 461, startPoint y: 243, endPoint x: 514, endPoint y: 457, distance: 221.1
click at [514, 457] on div at bounding box center [778, 387] width 1161 height 516
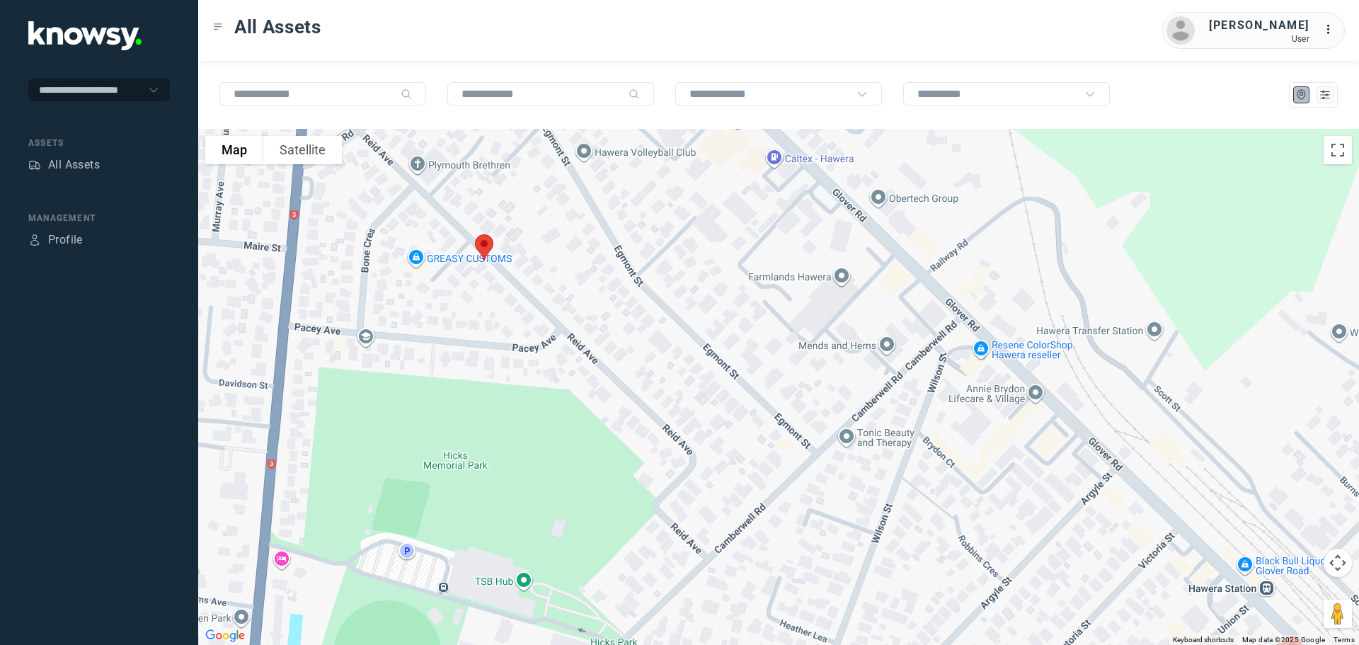
drag, startPoint x: 528, startPoint y: 350, endPoint x: 524, endPoint y: 464, distance: 114.0
click at [524, 464] on div at bounding box center [778, 387] width 1161 height 516
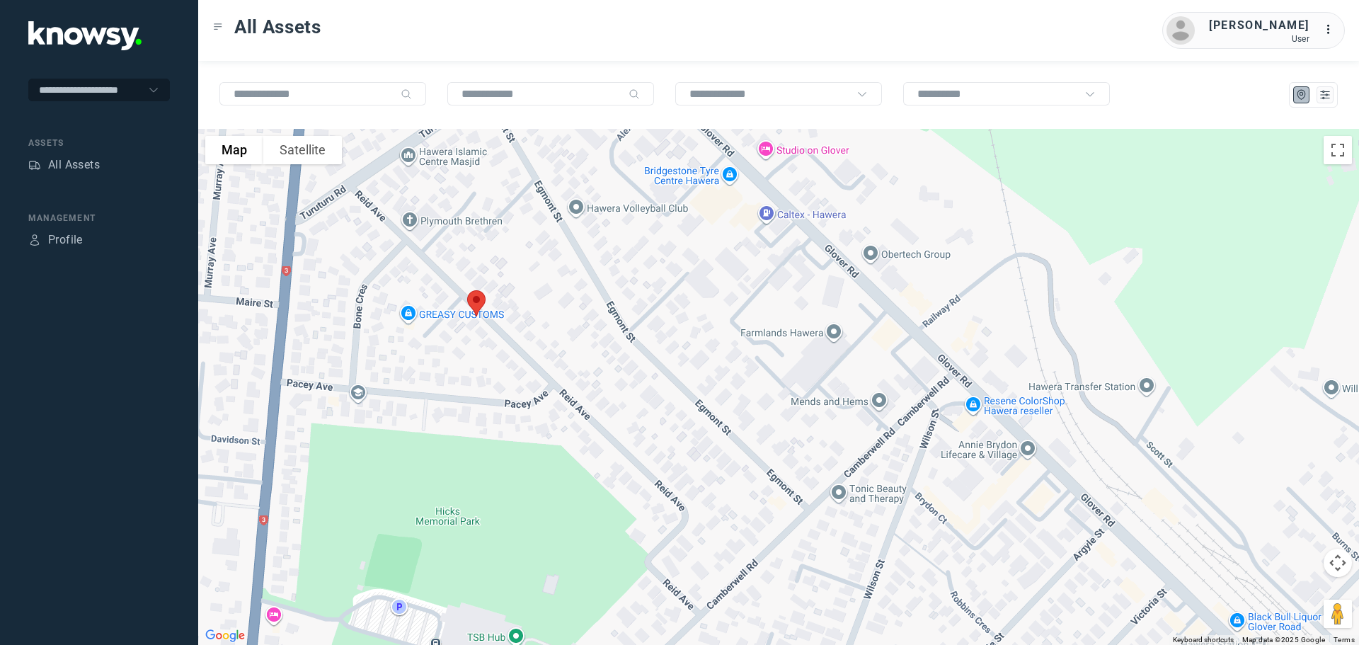
drag, startPoint x: 510, startPoint y: 377, endPoint x: 528, endPoint y: 493, distance: 117.4
click at [528, 493] on div at bounding box center [778, 387] width 1161 height 516
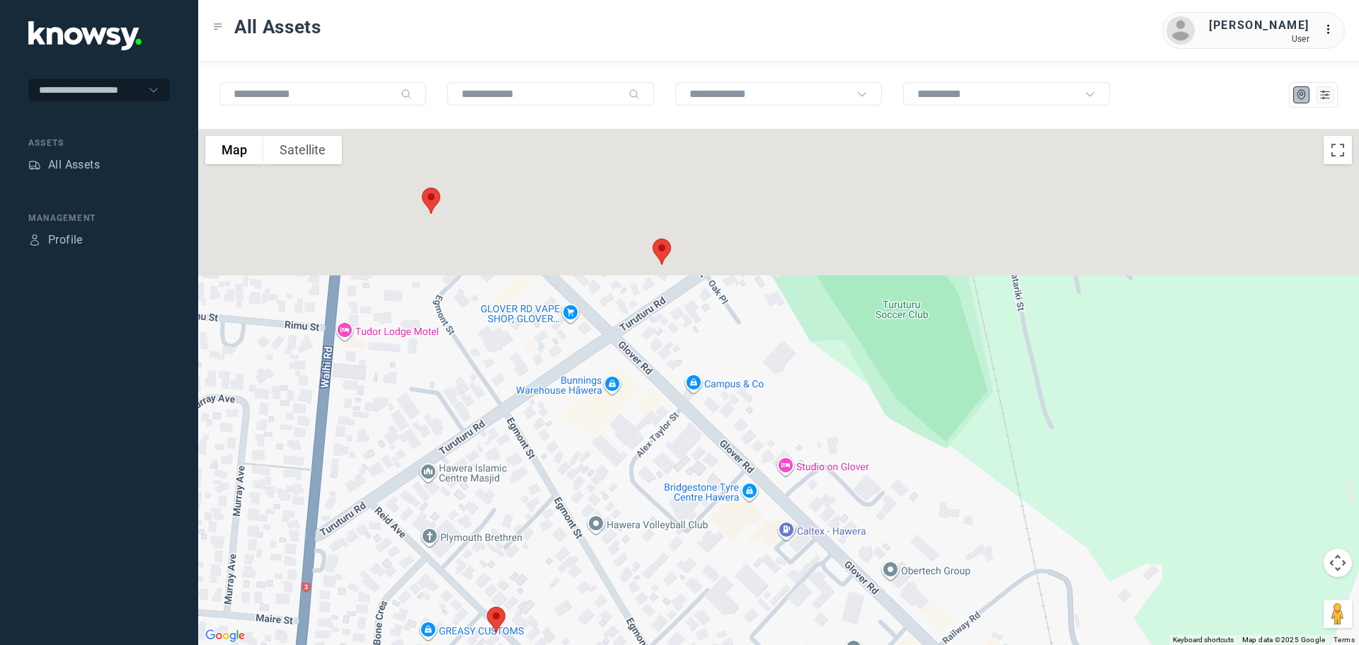
drag, startPoint x: 598, startPoint y: 358, endPoint x: 596, endPoint y: 480, distance: 121.7
click at [596, 480] on div at bounding box center [778, 387] width 1161 height 516
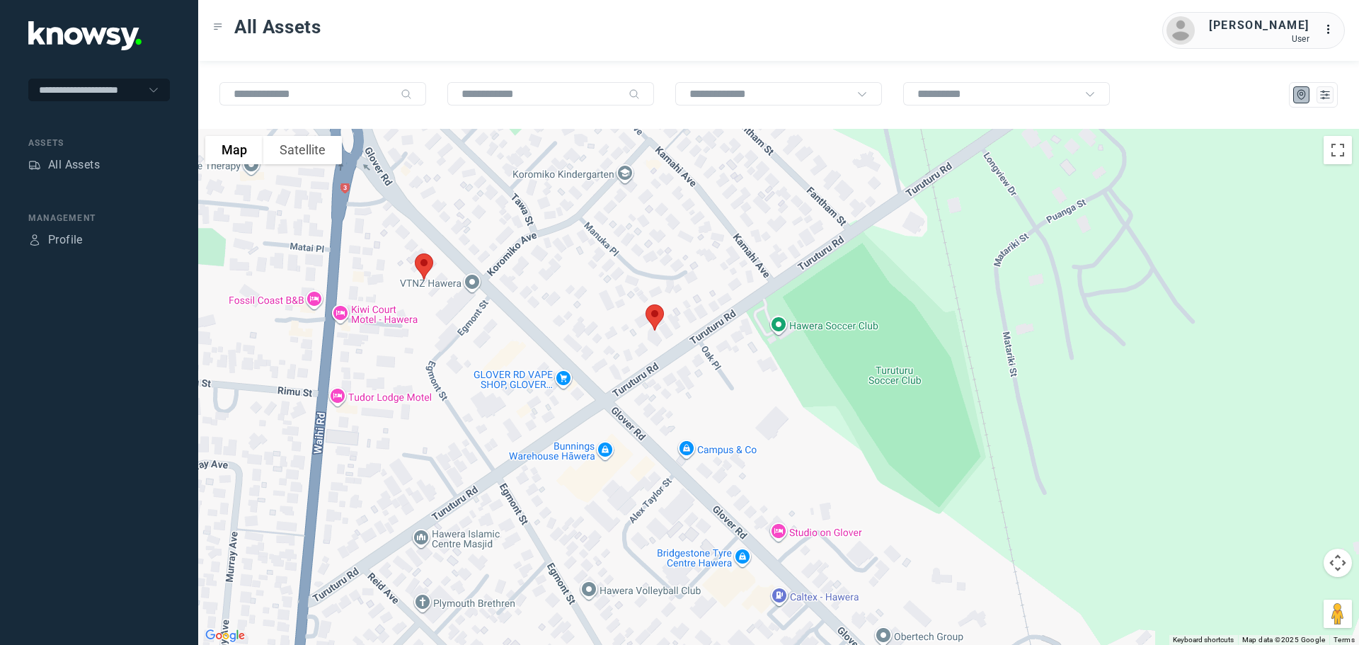
click at [424, 268] on img at bounding box center [424, 267] width 30 height 38
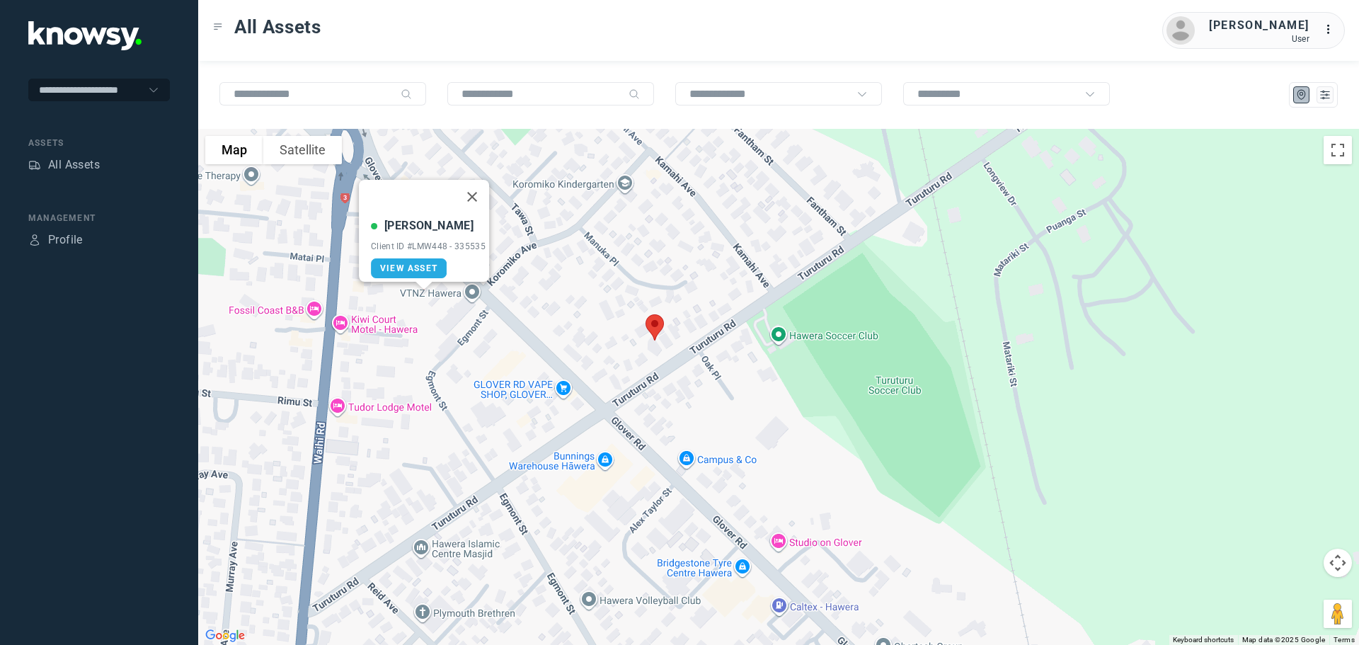
click at [476, 190] on button "Close" at bounding box center [472, 197] width 34 height 34
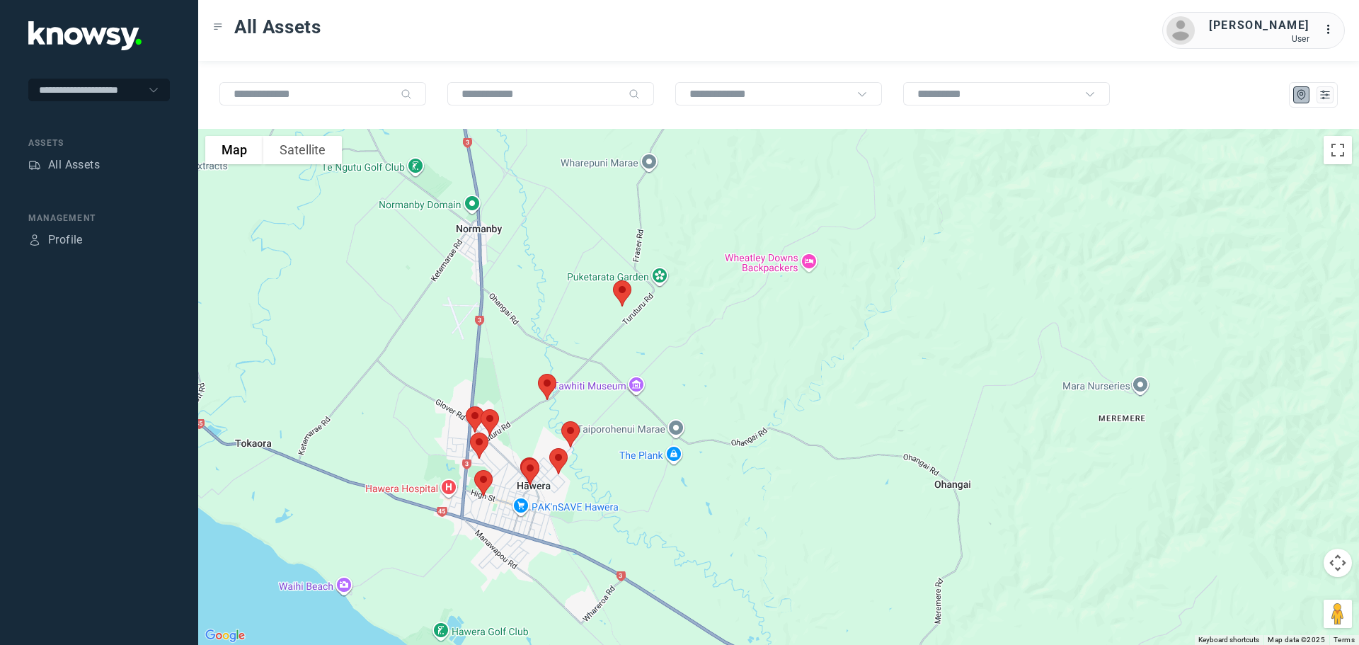
drag, startPoint x: 657, startPoint y: 246, endPoint x: 648, endPoint y: 333, distance: 87.6
click at [648, 333] on div at bounding box center [778, 387] width 1161 height 516
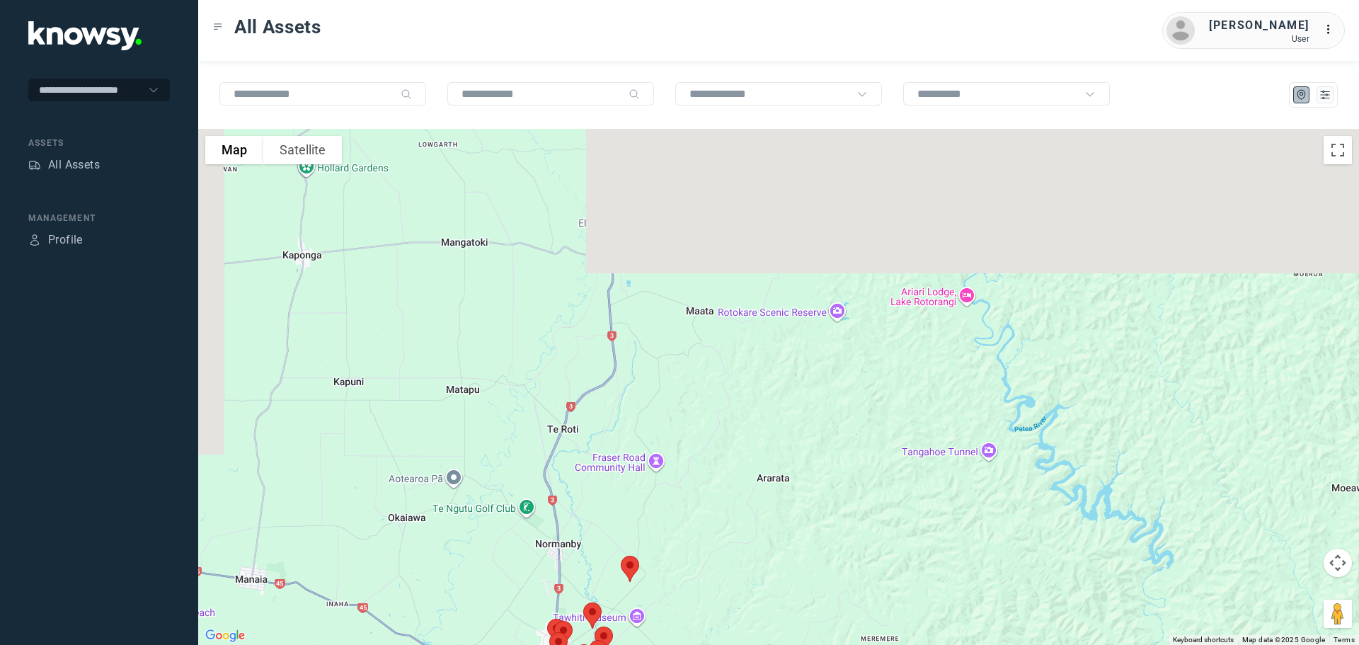
drag, startPoint x: 674, startPoint y: 265, endPoint x: 723, endPoint y: 488, distance: 229.1
click at [723, 488] on div at bounding box center [778, 387] width 1161 height 516
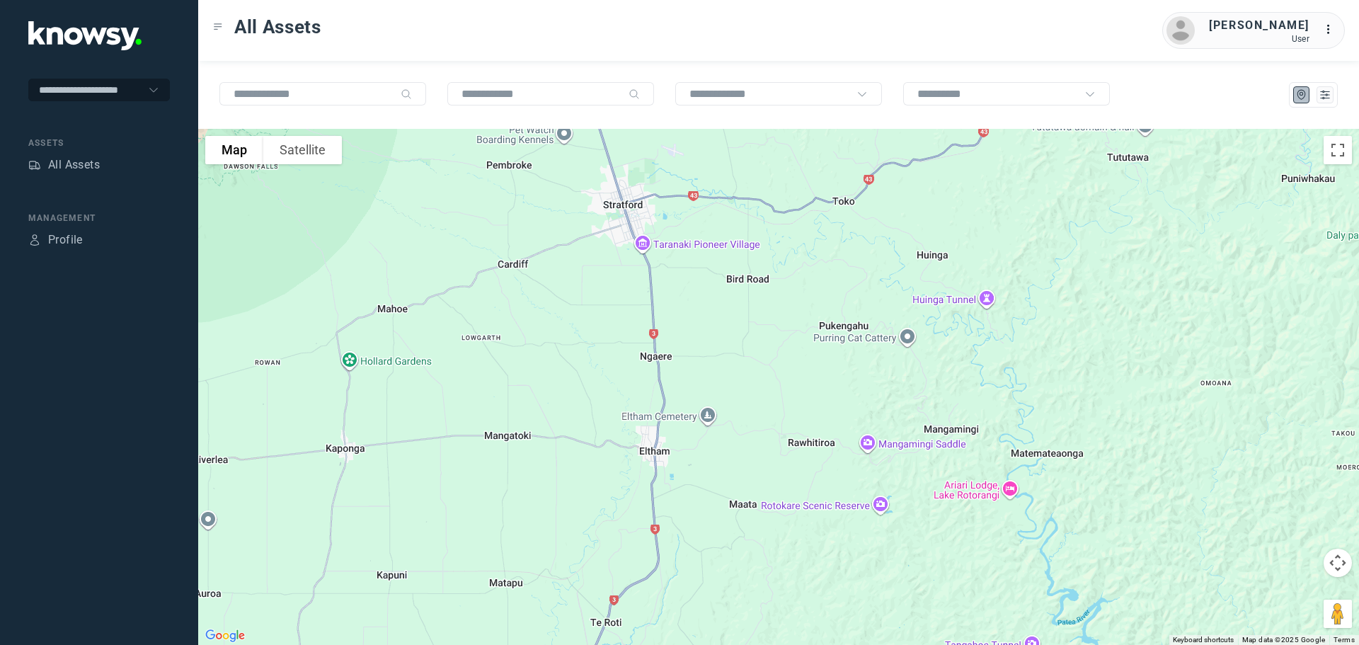
drag, startPoint x: 706, startPoint y: 401, endPoint x: 728, endPoint y: 520, distance: 120.9
click at [728, 520] on div at bounding box center [778, 387] width 1161 height 516
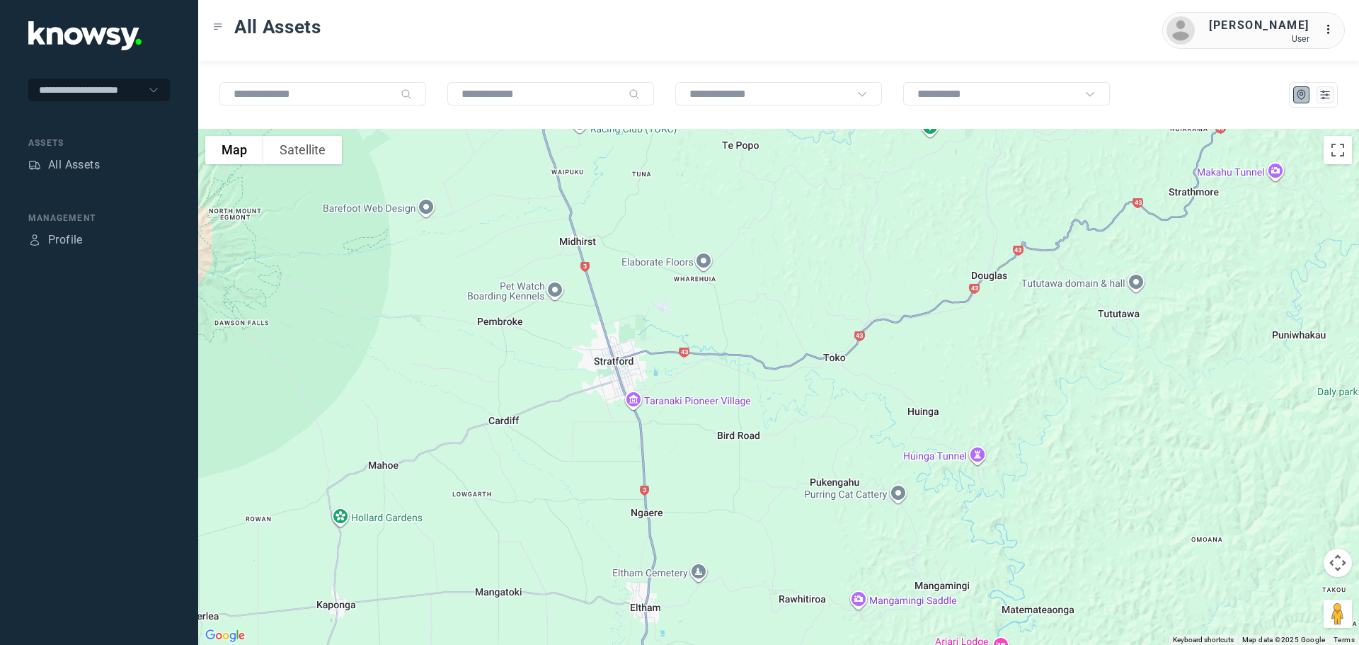
drag, startPoint x: 688, startPoint y: 399, endPoint x: 686, endPoint y: 500, distance: 100.5
click at [686, 500] on div at bounding box center [778, 387] width 1161 height 516
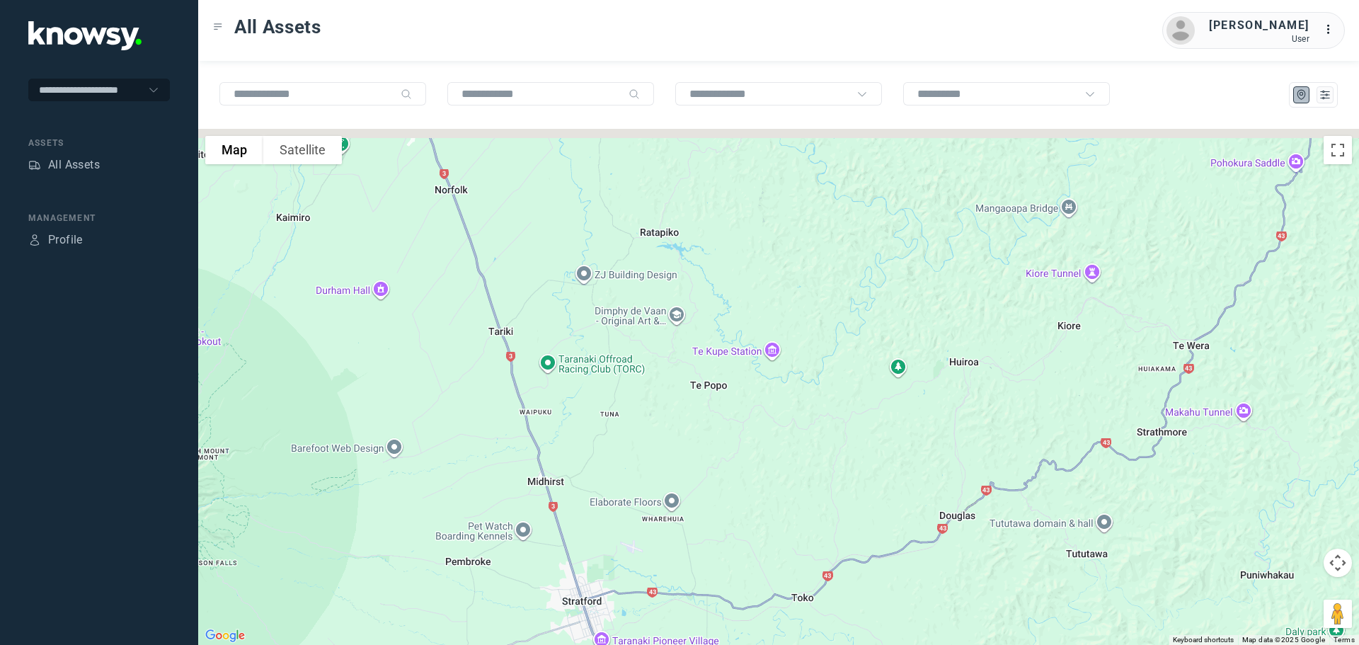
drag, startPoint x: 703, startPoint y: 333, endPoint x: 672, endPoint y: 548, distance: 216.7
click at [672, 548] on div at bounding box center [778, 387] width 1161 height 516
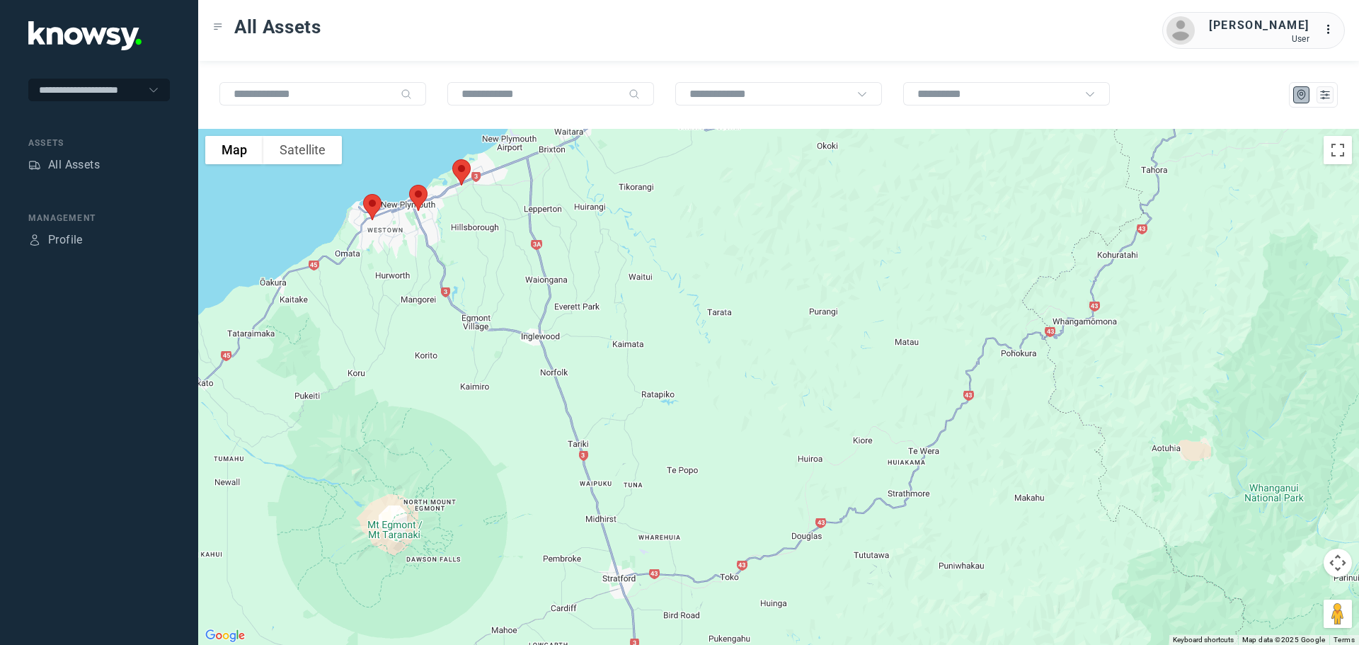
drag, startPoint x: 640, startPoint y: 336, endPoint x: 653, endPoint y: 421, distance: 85.9
click at [653, 421] on div at bounding box center [778, 387] width 1161 height 516
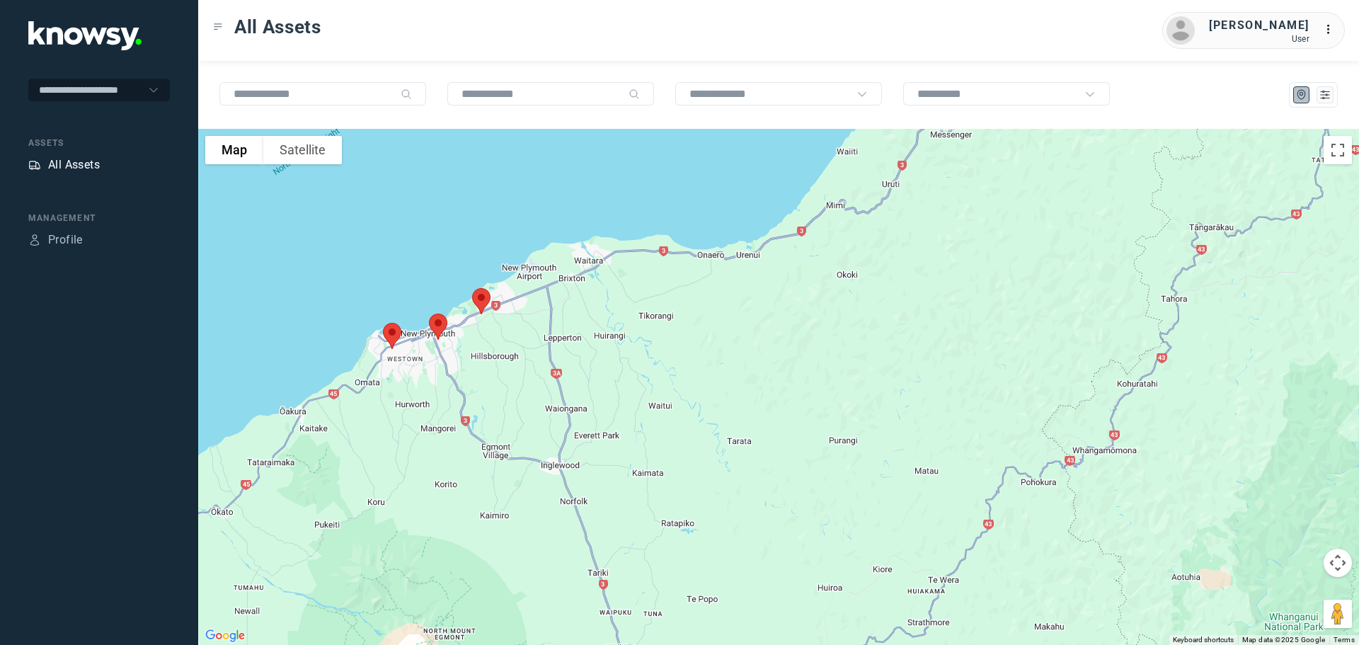
click at [87, 161] on div "All Assets" at bounding box center [74, 164] width 52 height 17
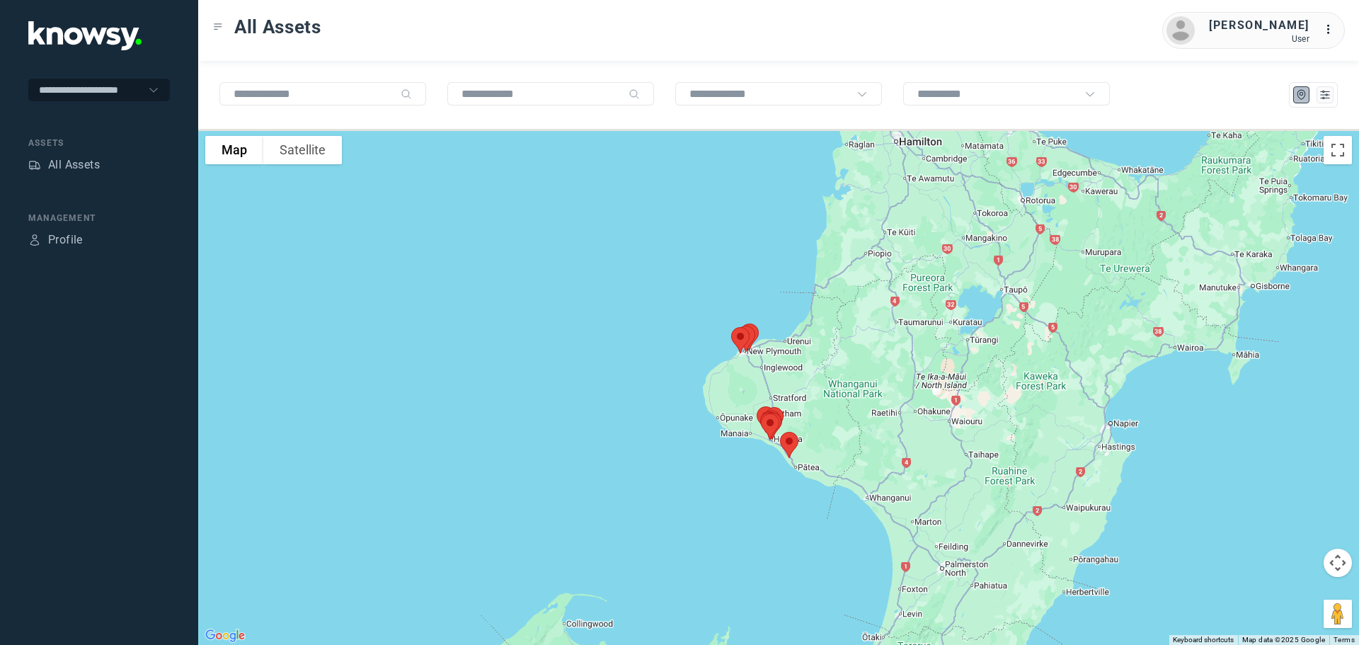
drag, startPoint x: 708, startPoint y: 239, endPoint x: 686, endPoint y: 422, distance: 184.6
click at [689, 422] on div at bounding box center [778, 387] width 1161 height 516
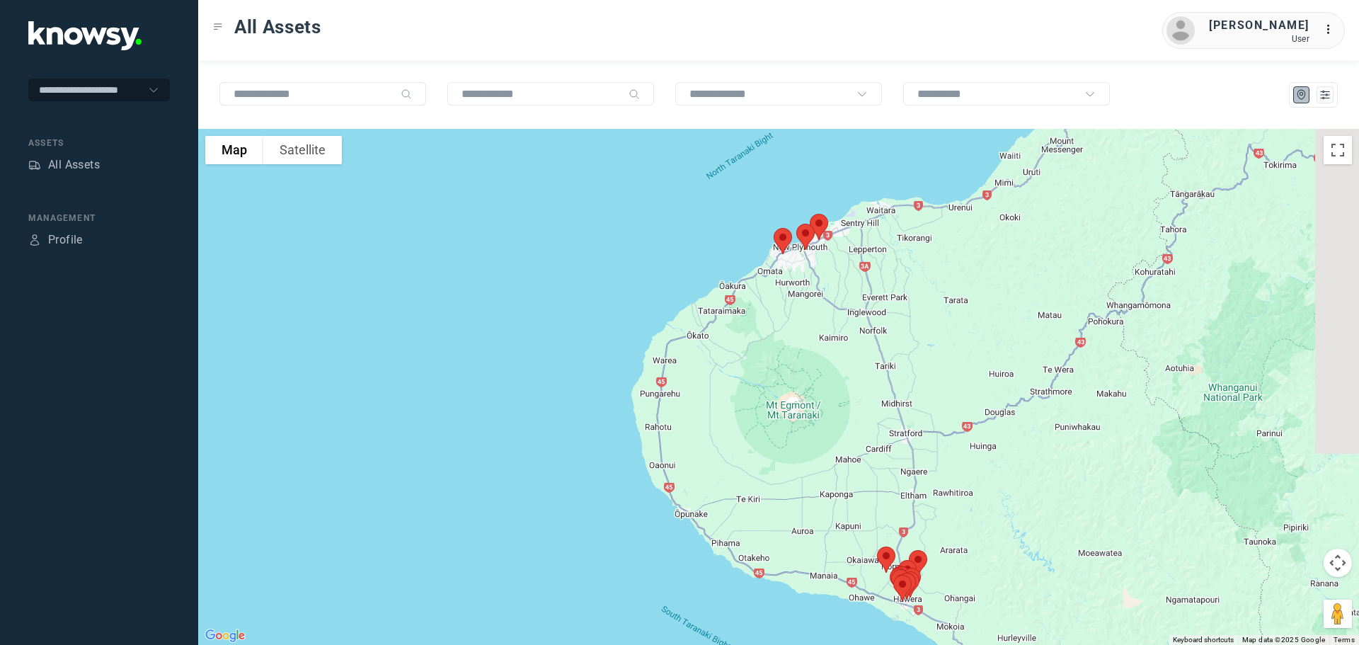
drag, startPoint x: 791, startPoint y: 364, endPoint x: 684, endPoint y: 396, distance: 111.5
click at [684, 396] on div at bounding box center [778, 387] width 1161 height 516
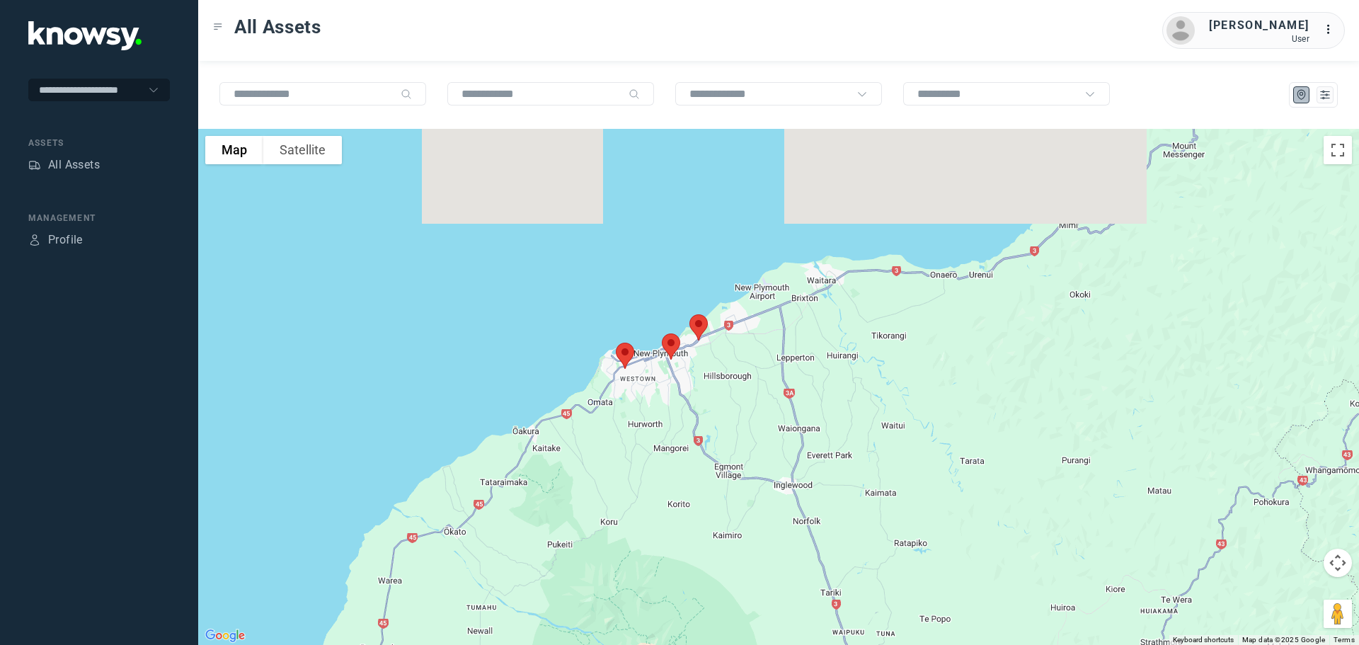
drag, startPoint x: 672, startPoint y: 238, endPoint x: 704, endPoint y: 384, distance: 149.2
click at [704, 384] on div at bounding box center [778, 387] width 1161 height 516
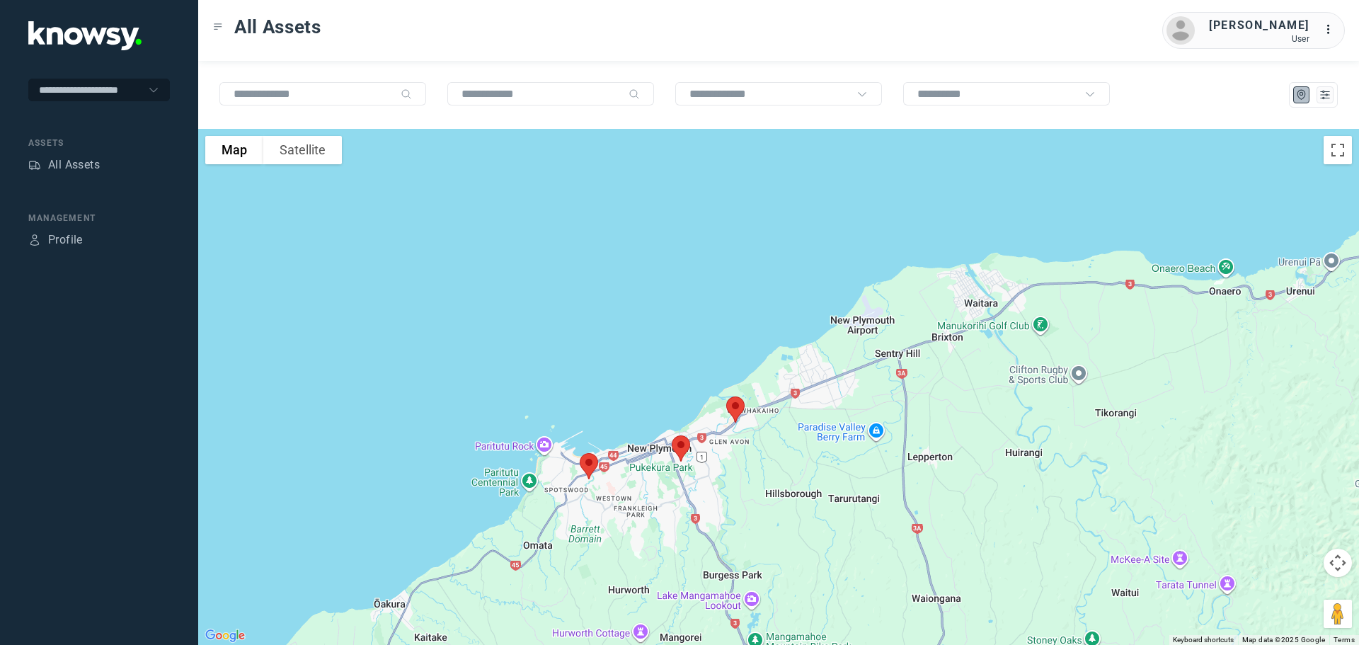
click at [734, 412] on img at bounding box center [735, 410] width 30 height 38
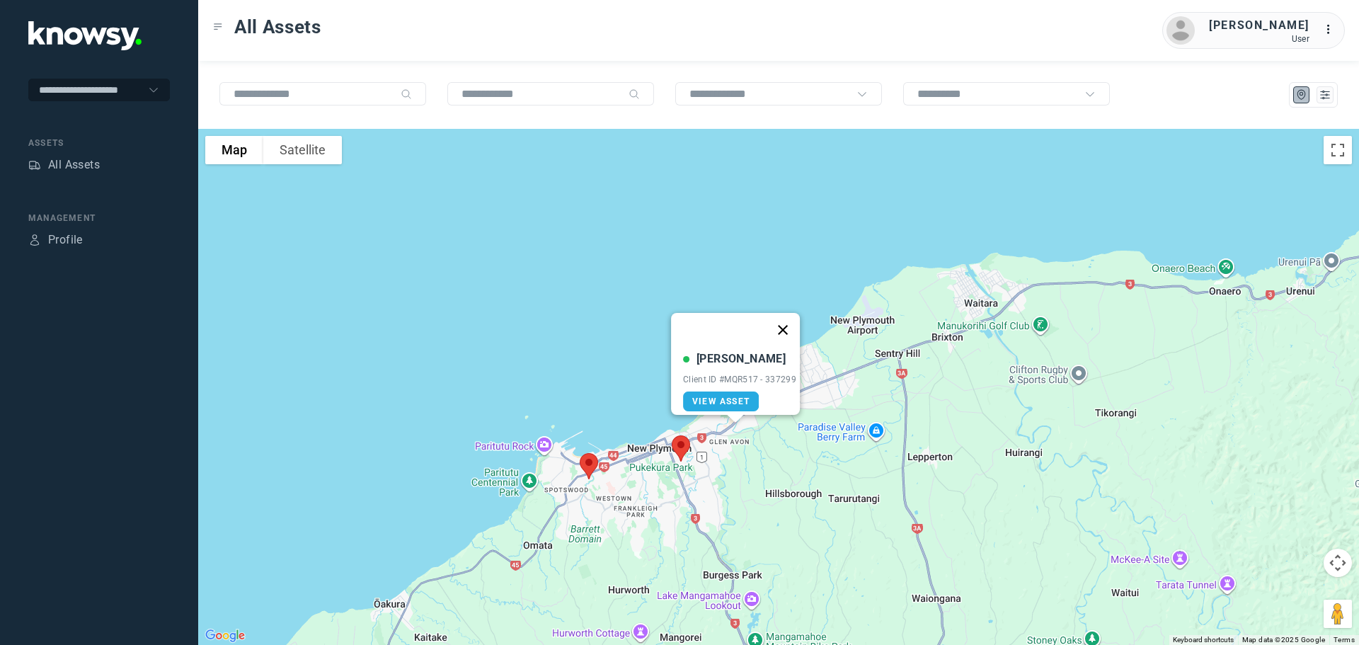
click at [789, 317] on button "Close" at bounding box center [783, 330] width 34 height 34
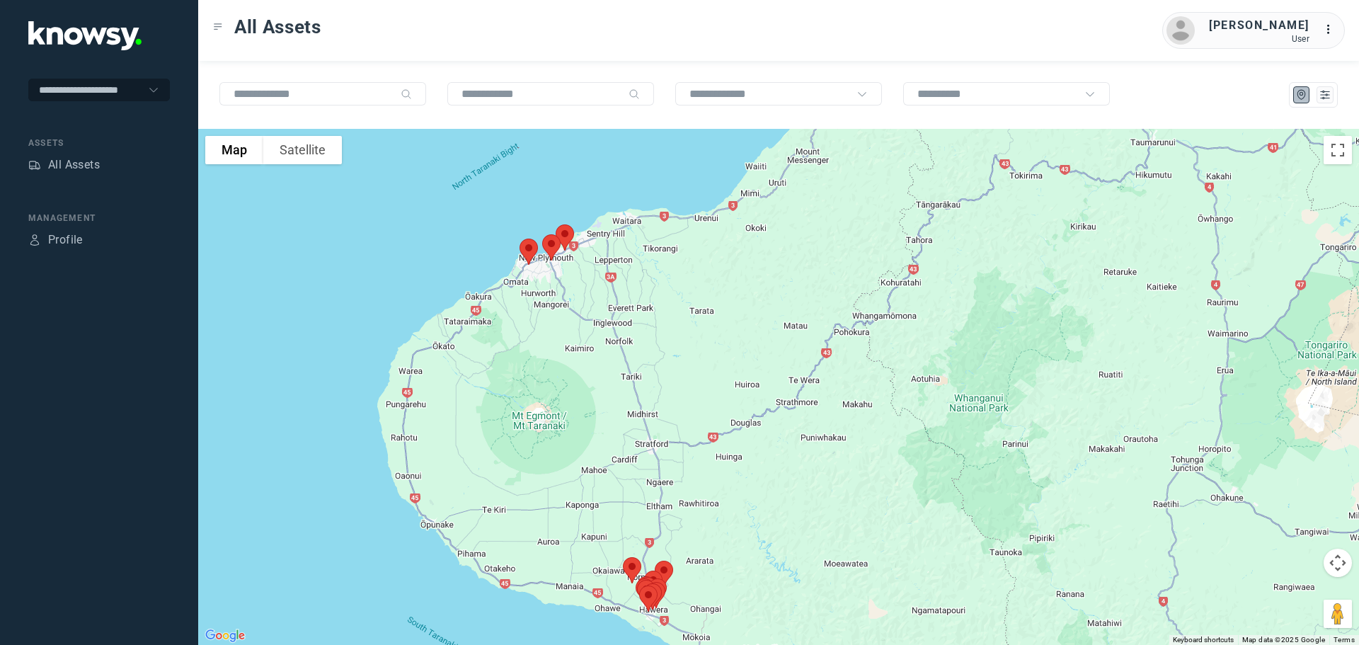
drag, startPoint x: 810, startPoint y: 546, endPoint x: 636, endPoint y: 205, distance: 383.0
click at [638, 213] on div at bounding box center [778, 387] width 1161 height 516
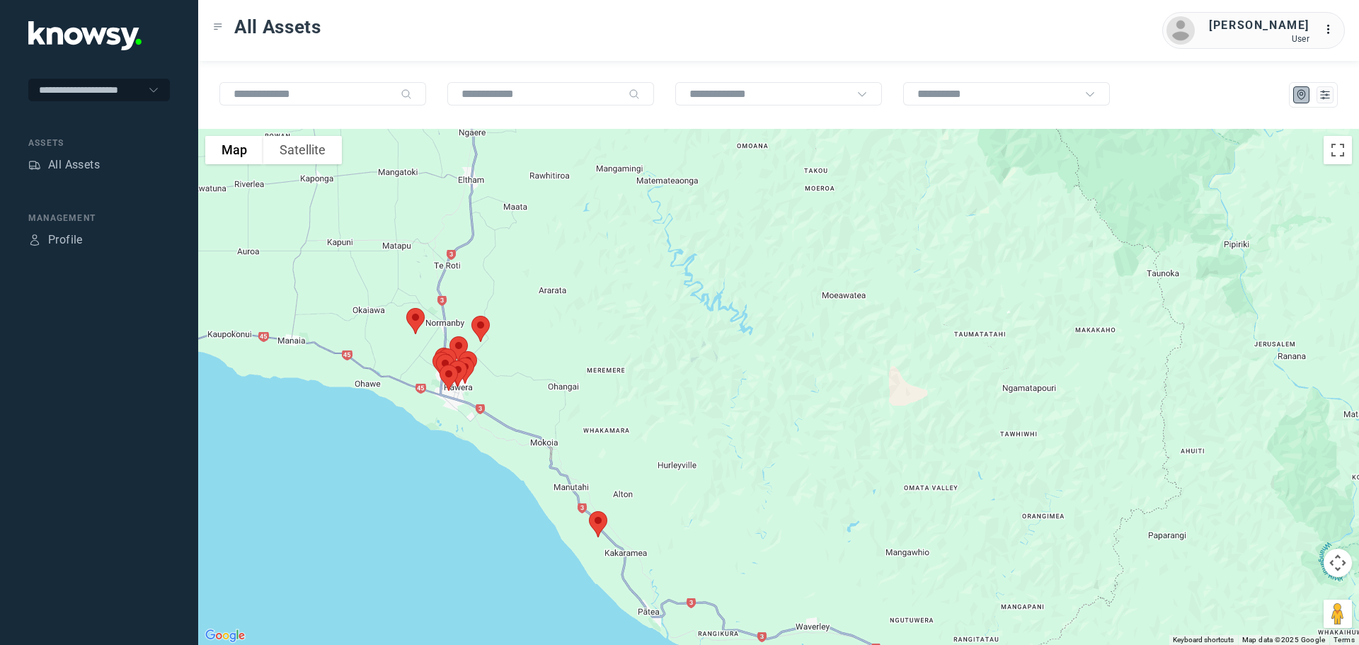
click at [595, 519] on img at bounding box center [598, 524] width 30 height 38
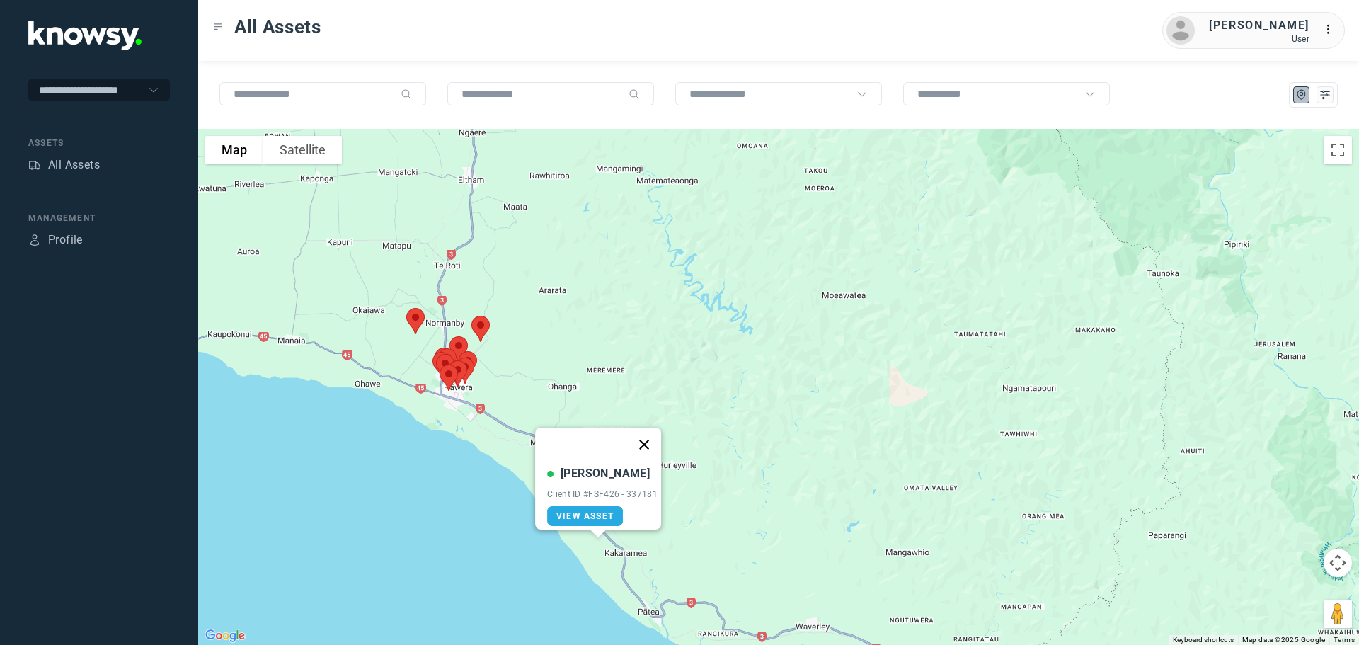
click at [645, 435] on button "Close" at bounding box center [644, 444] width 34 height 34
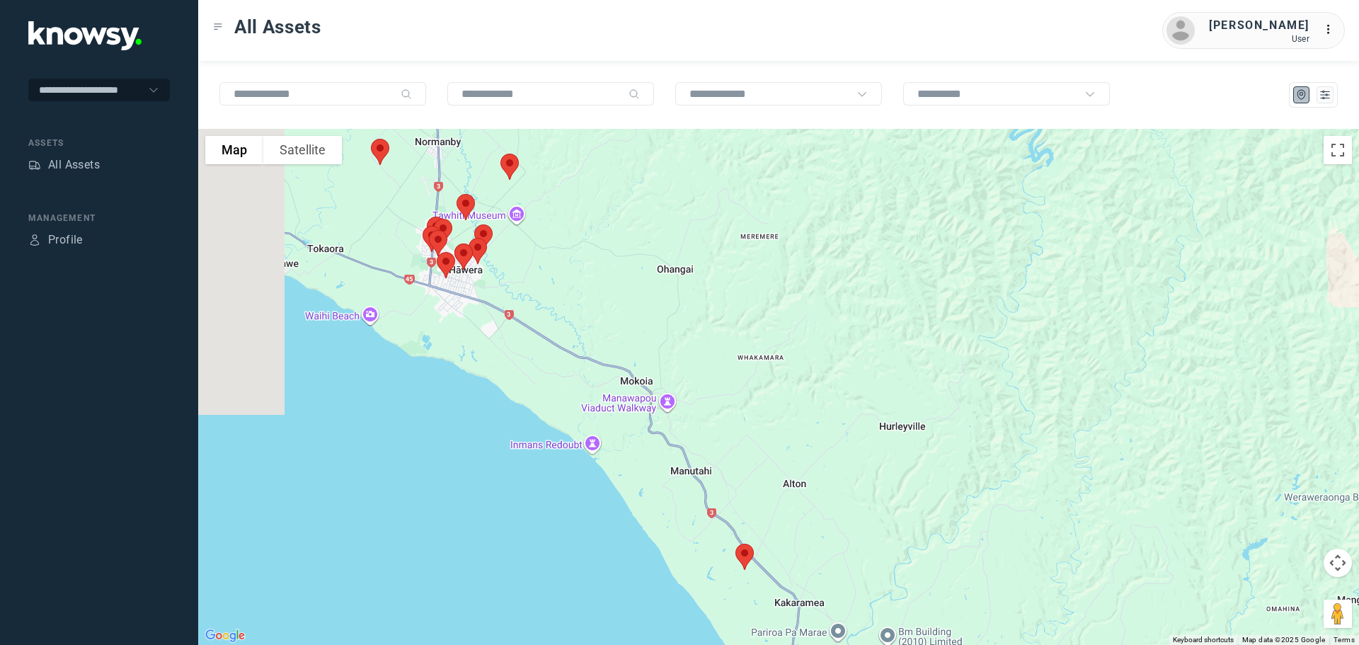
drag, startPoint x: 443, startPoint y: 263, endPoint x: 560, endPoint y: 264, distance: 116.8
click at [560, 264] on div at bounding box center [778, 387] width 1161 height 516
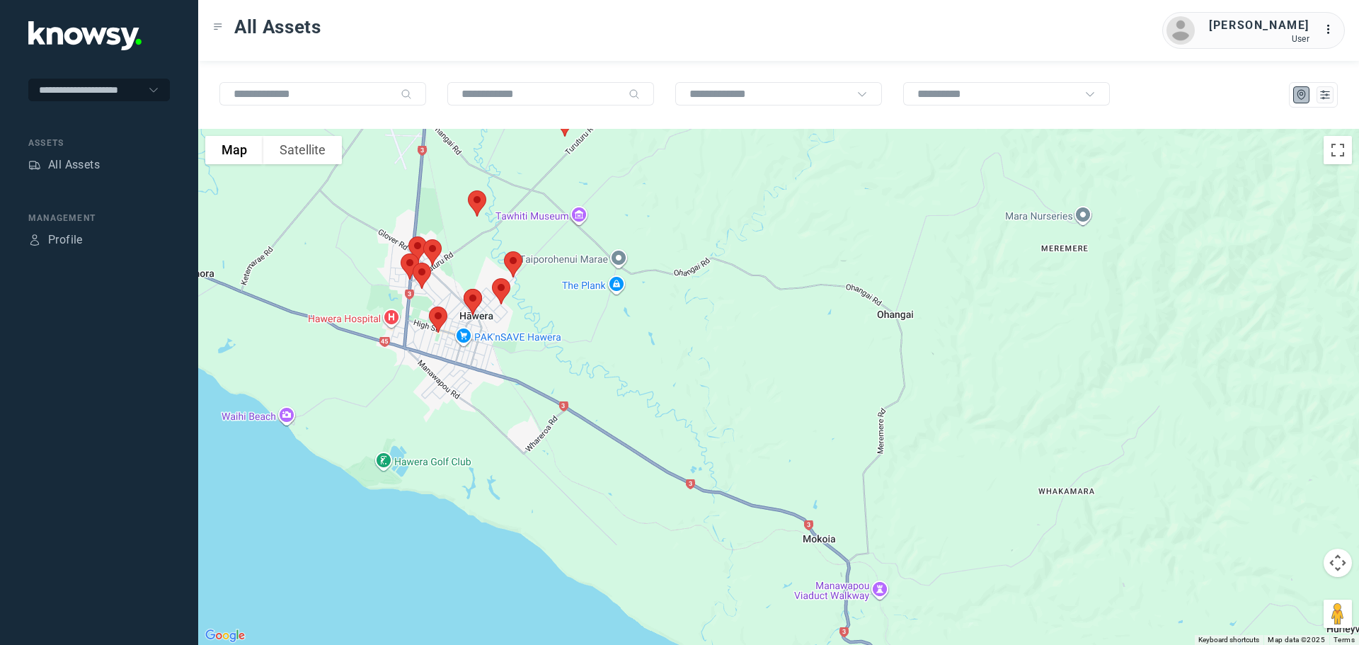
drag, startPoint x: 473, startPoint y: 263, endPoint x: 605, endPoint y: 327, distance: 146.2
click at [605, 327] on div at bounding box center [778, 387] width 1161 height 516
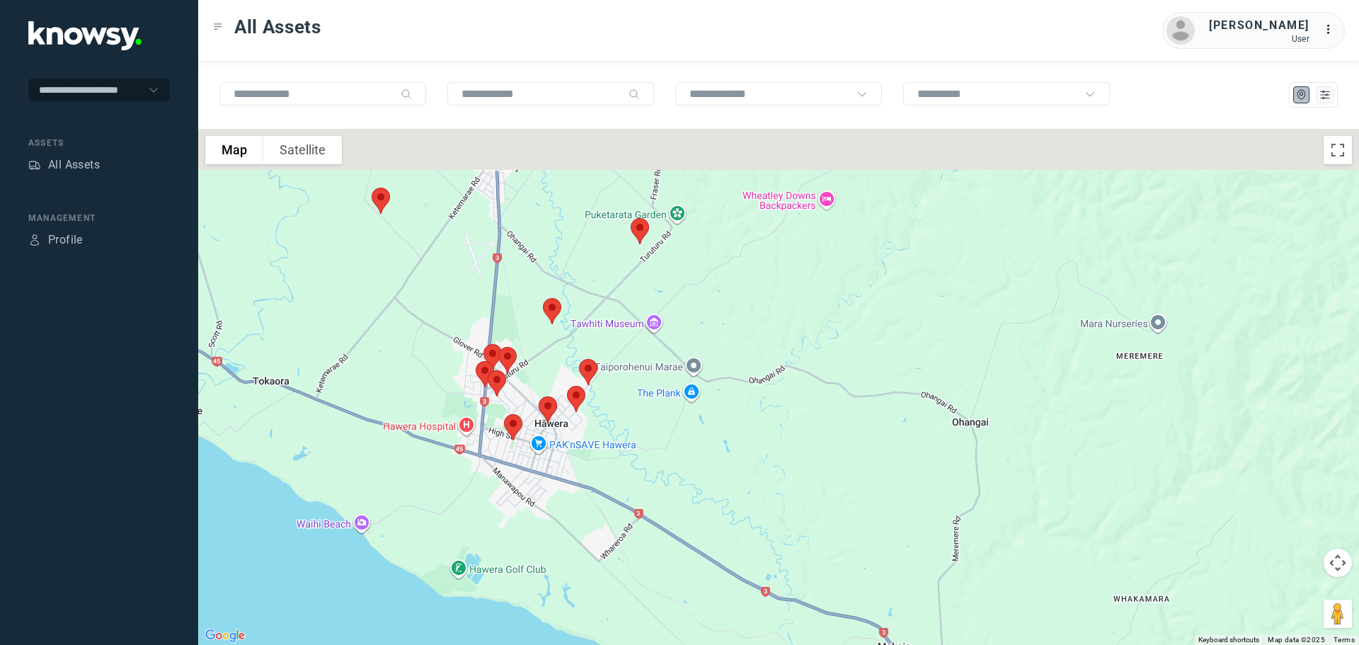
drag, startPoint x: 602, startPoint y: 278, endPoint x: 641, endPoint y: 367, distance: 96.6
click at [641, 367] on div at bounding box center [778, 387] width 1161 height 516
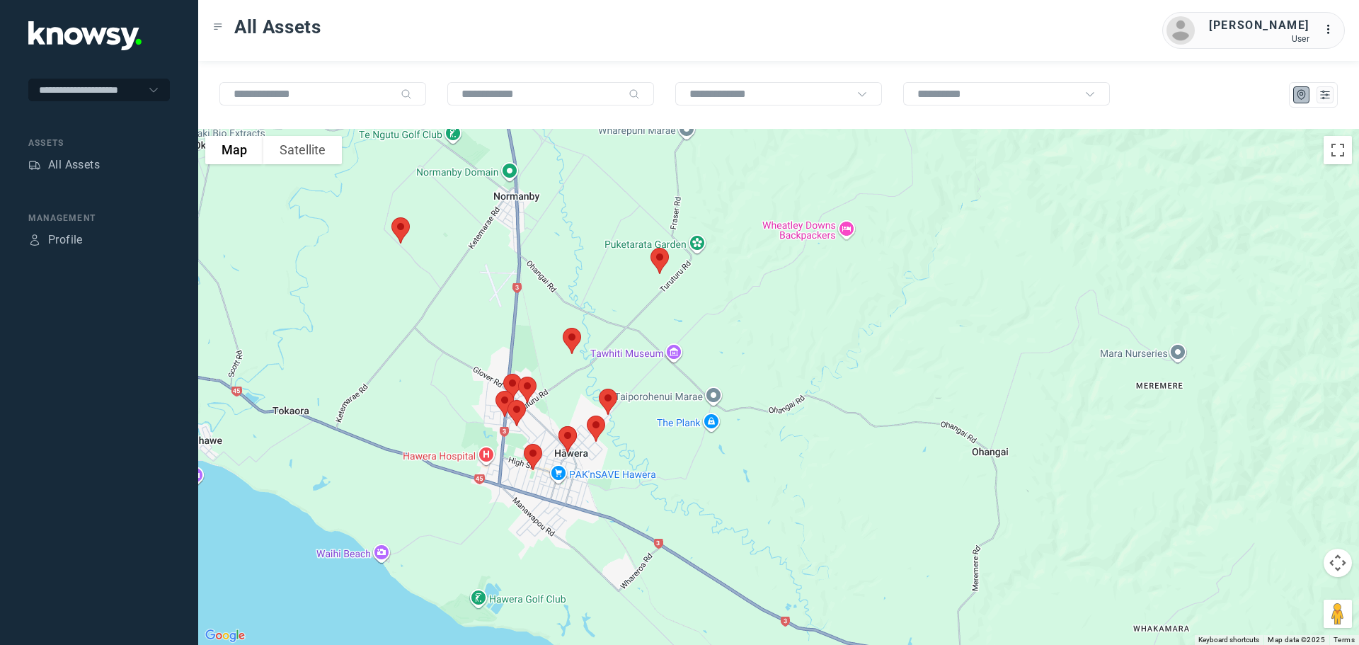
click at [401, 231] on img at bounding box center [401, 231] width 30 height 38
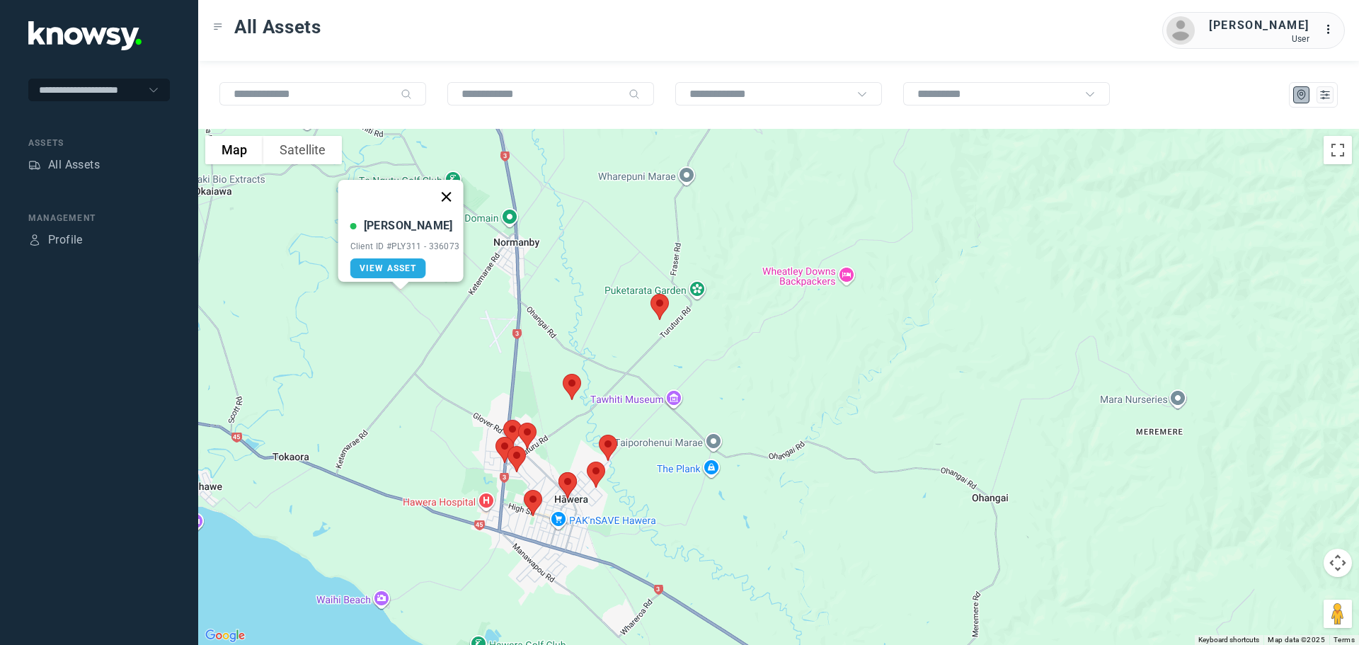
click at [448, 190] on button "Close" at bounding box center [446, 197] width 34 height 34
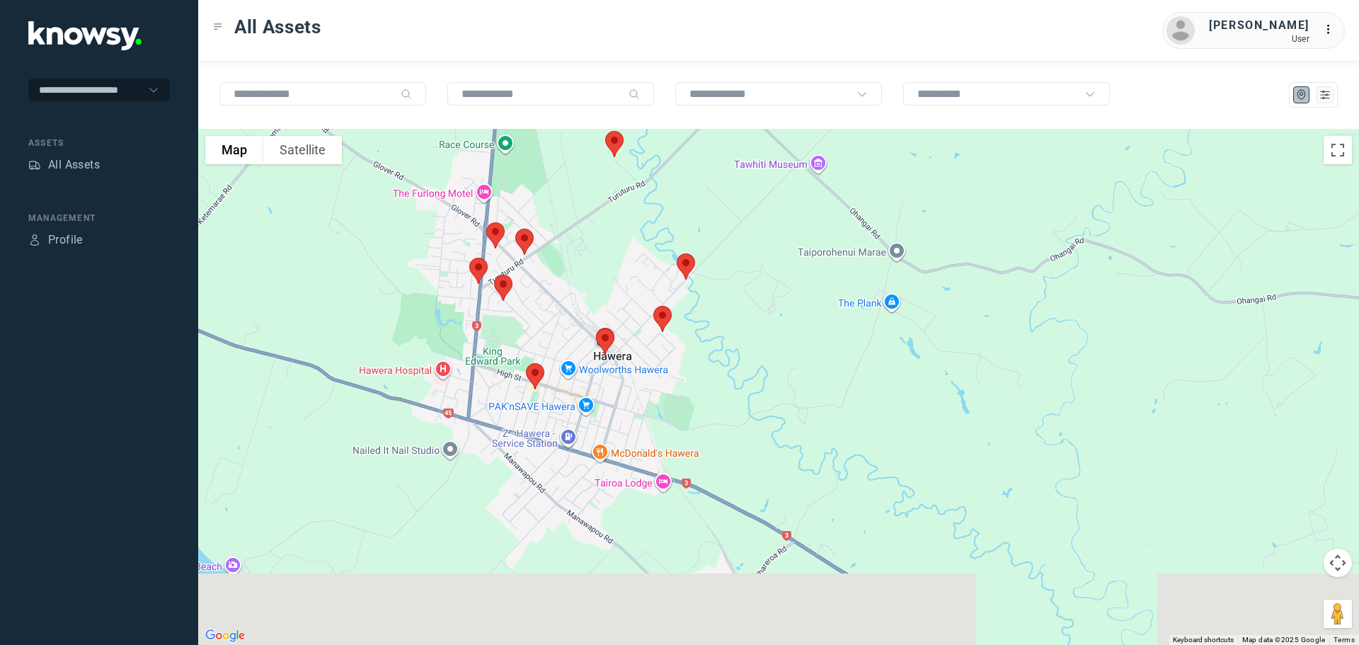
drag, startPoint x: 504, startPoint y: 398, endPoint x: 541, endPoint y: 157, distance: 244.2
click at [541, 157] on div at bounding box center [778, 387] width 1161 height 516
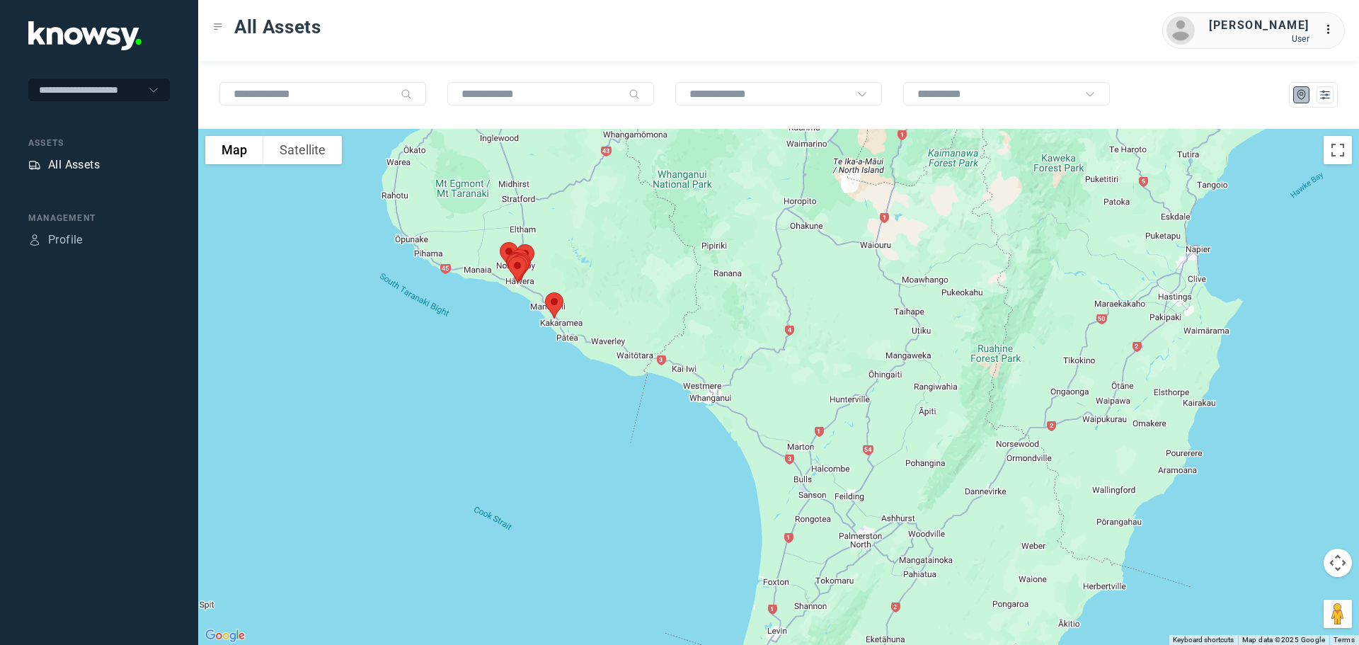
click at [69, 163] on div "All Assets" at bounding box center [74, 164] width 52 height 17
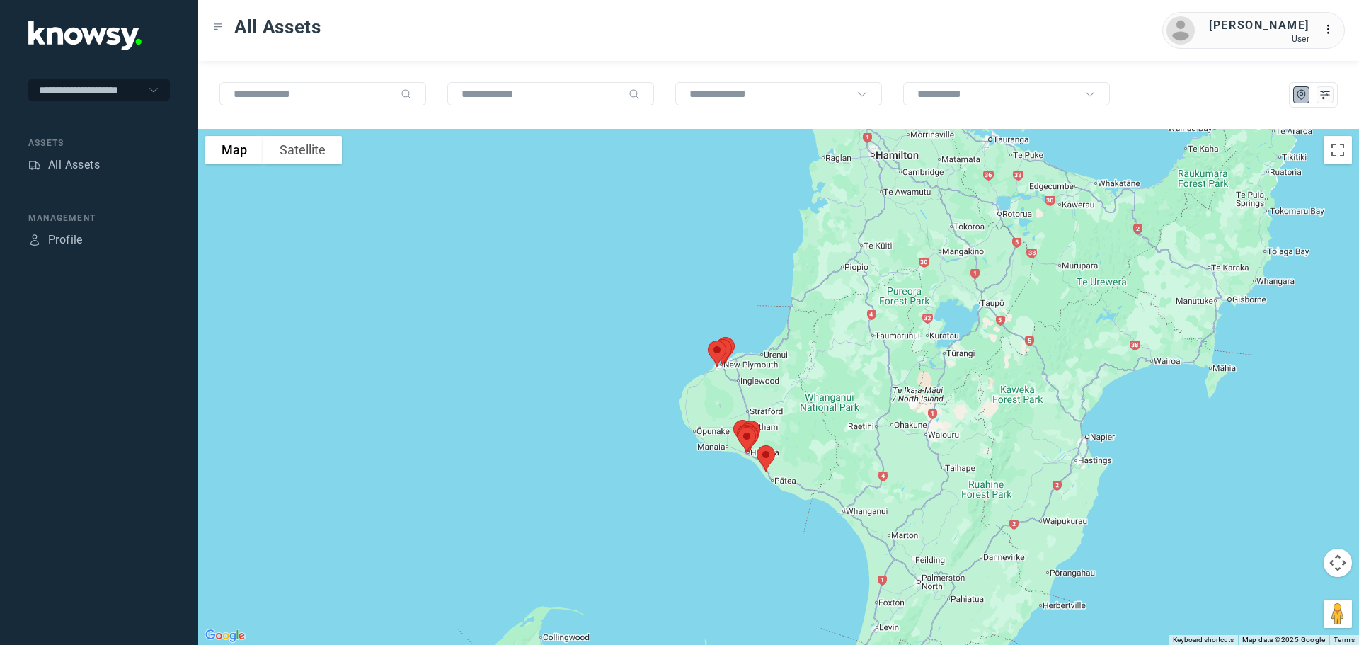
drag, startPoint x: 692, startPoint y: 218, endPoint x: 643, endPoint y: 419, distance: 207.0
click at [647, 419] on div at bounding box center [778, 387] width 1161 height 516
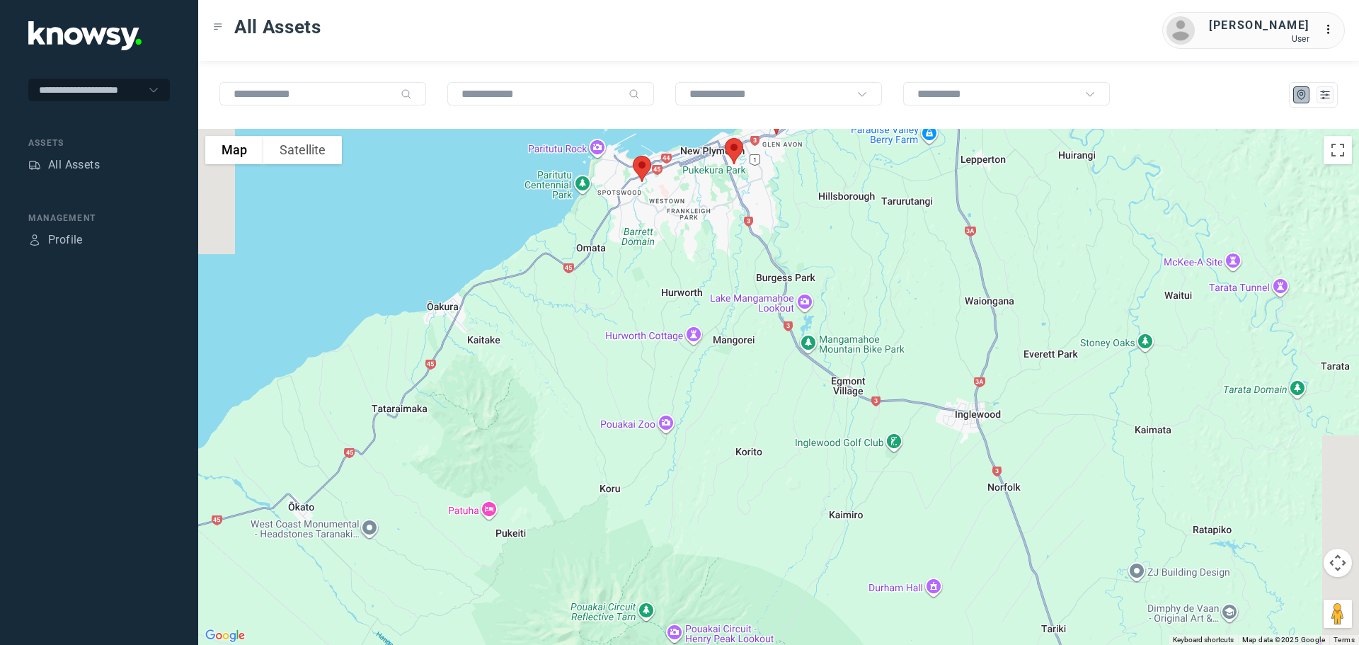
drag, startPoint x: 715, startPoint y: 368, endPoint x: 671, endPoint y: 482, distance: 122.4
click at [671, 482] on div at bounding box center [778, 387] width 1161 height 516
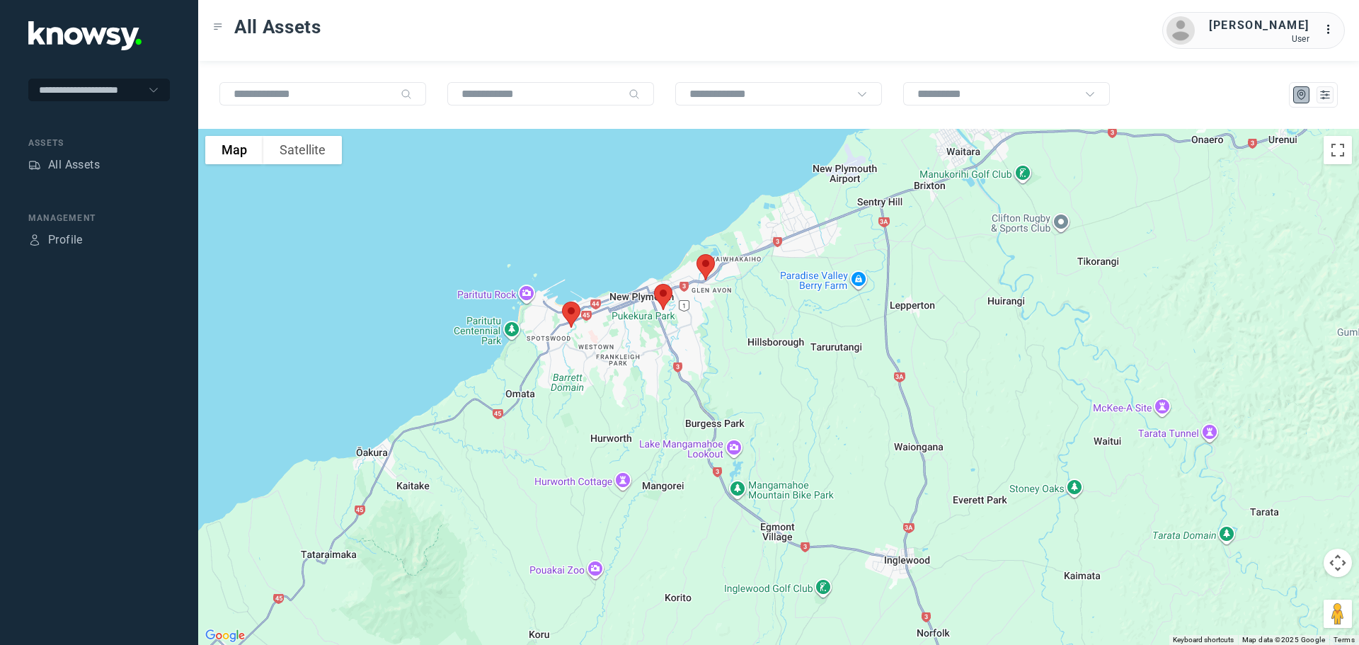
click at [709, 266] on img at bounding box center [706, 267] width 30 height 38
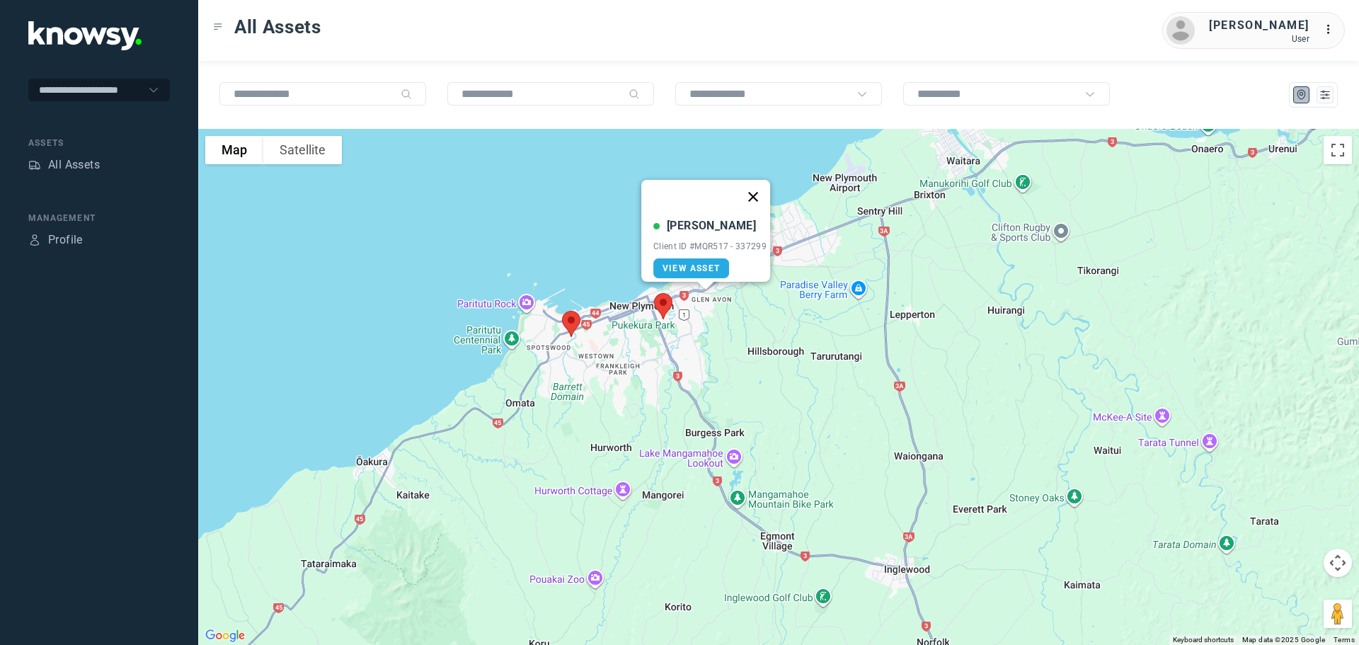
click at [763, 191] on button "Close" at bounding box center [753, 197] width 34 height 34
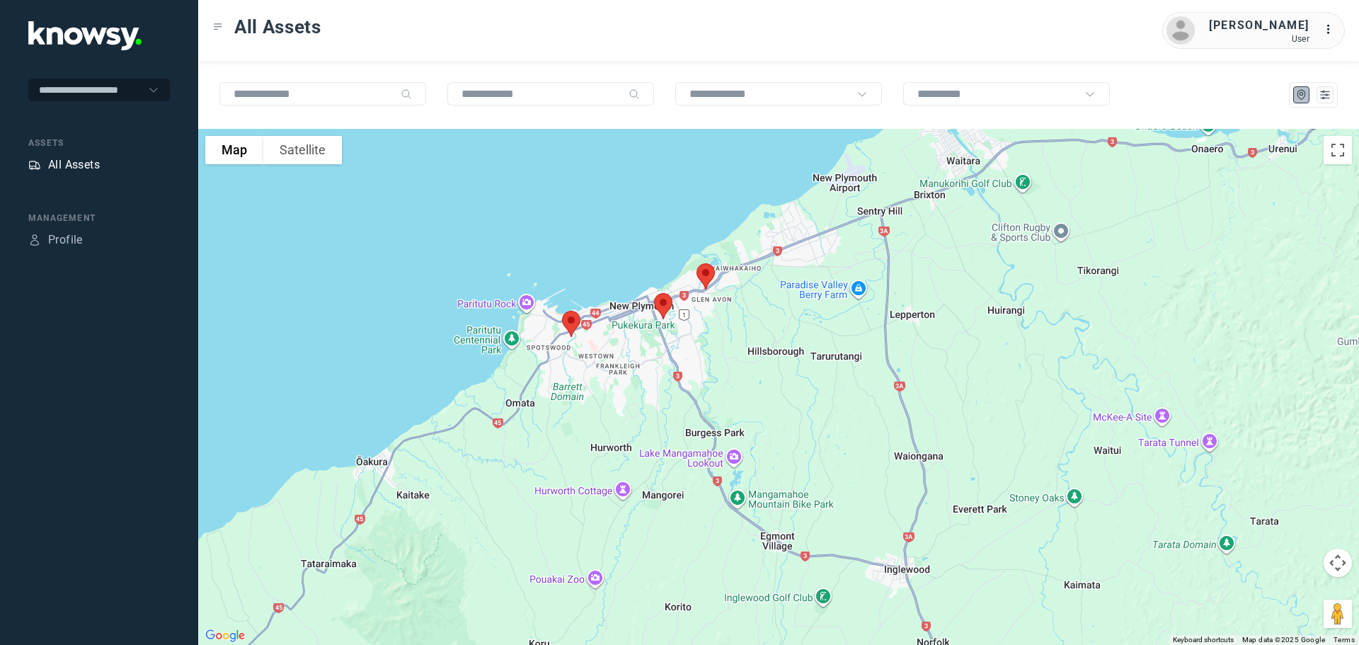
click at [82, 162] on div "All Assets" at bounding box center [74, 164] width 52 height 17
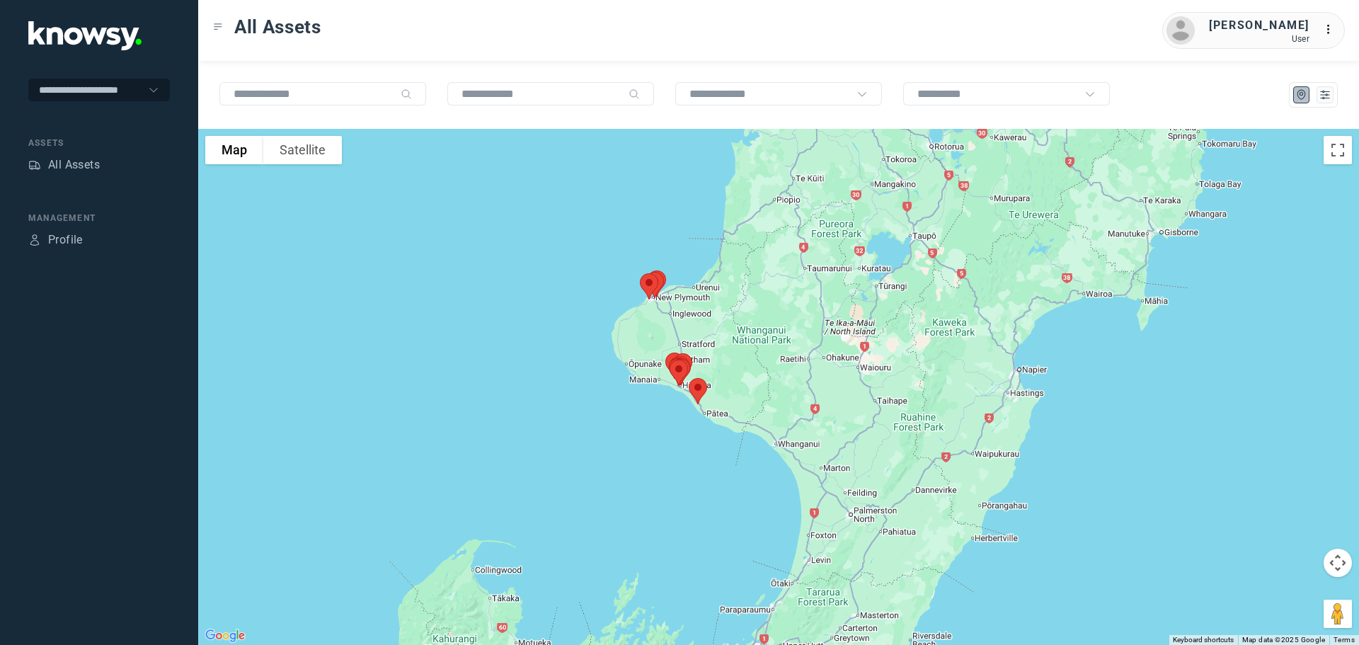
drag, startPoint x: 735, startPoint y: 200, endPoint x: 592, endPoint y: 353, distance: 210.3
click at [592, 353] on div at bounding box center [778, 387] width 1161 height 516
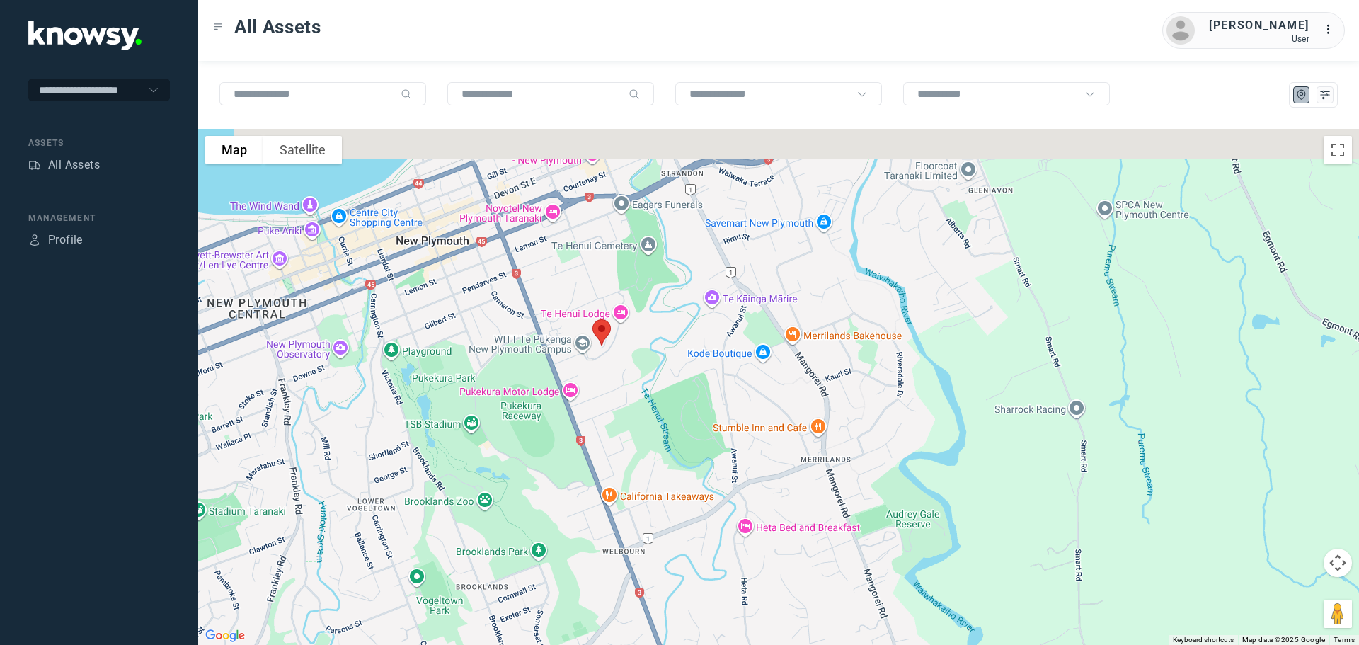
drag, startPoint x: 846, startPoint y: 270, endPoint x: 831, endPoint y: 348, distance: 79.4
click at [832, 348] on div at bounding box center [778, 387] width 1161 height 516
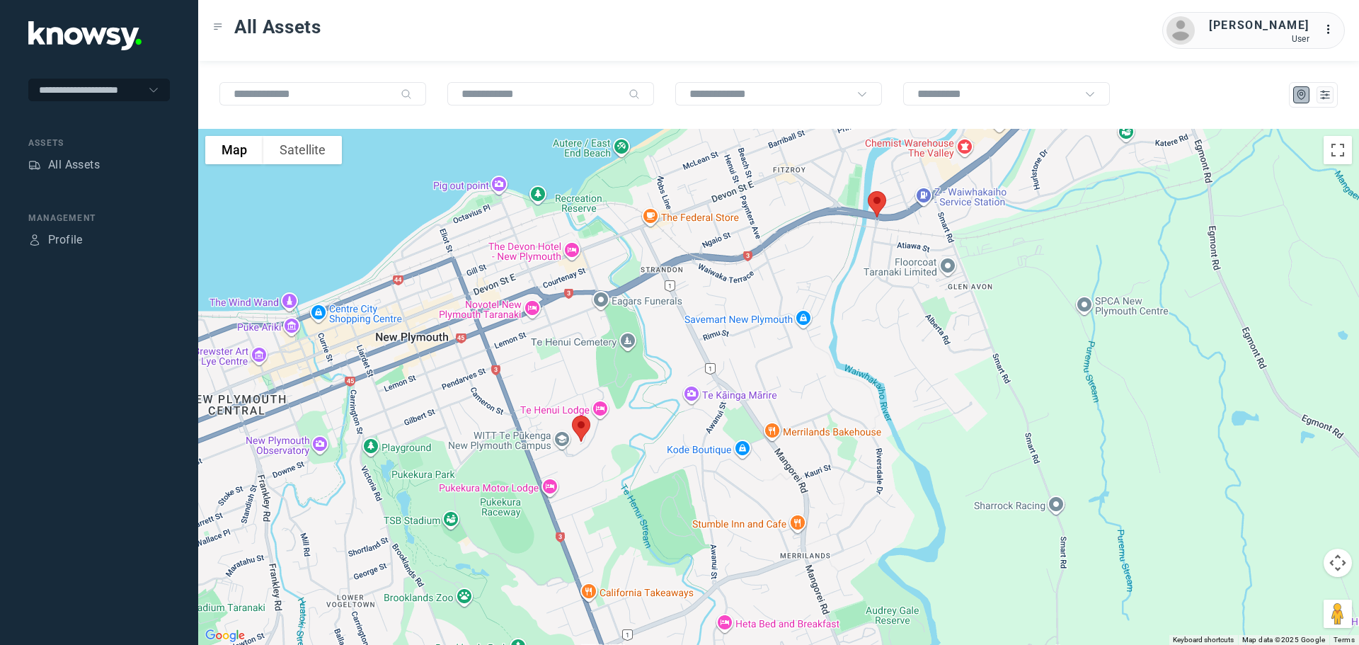
drag, startPoint x: 855, startPoint y: 298, endPoint x: 843, endPoint y: 332, distance: 36.0
click at [844, 332] on div at bounding box center [778, 387] width 1161 height 516
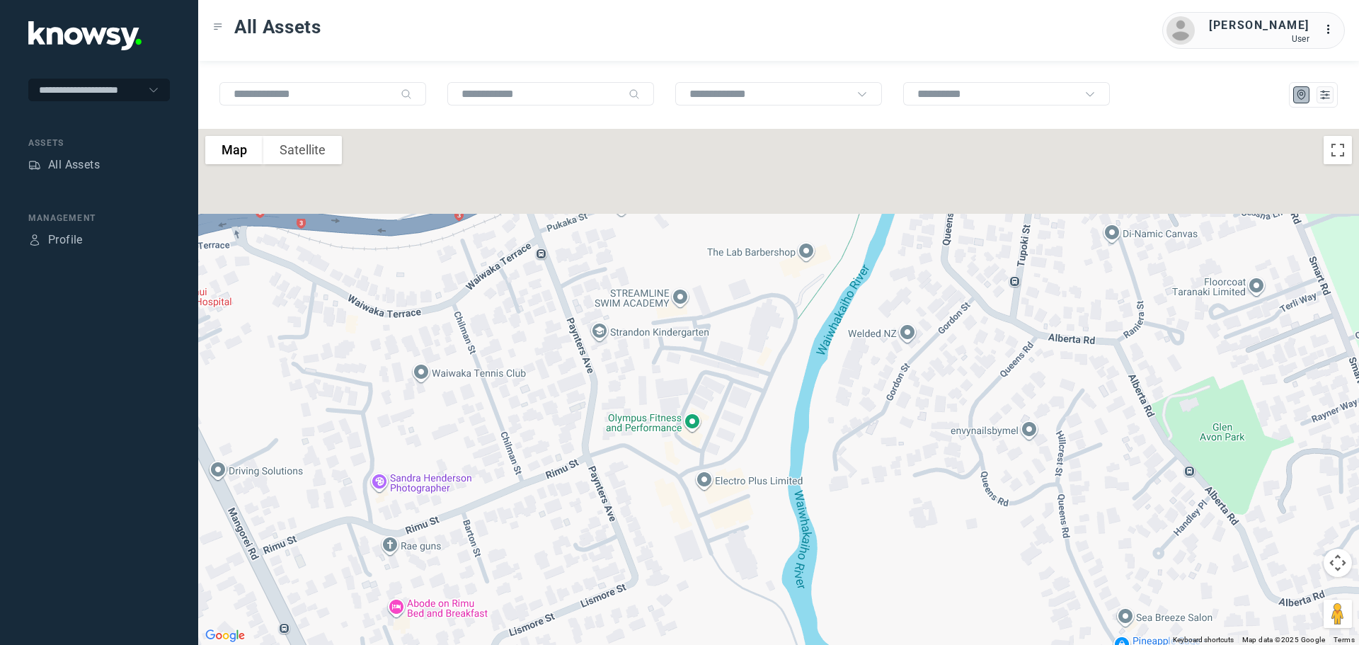
drag, startPoint x: 788, startPoint y: 341, endPoint x: 737, endPoint y: 420, distance: 94.6
click at [740, 419] on div at bounding box center [778, 387] width 1161 height 516
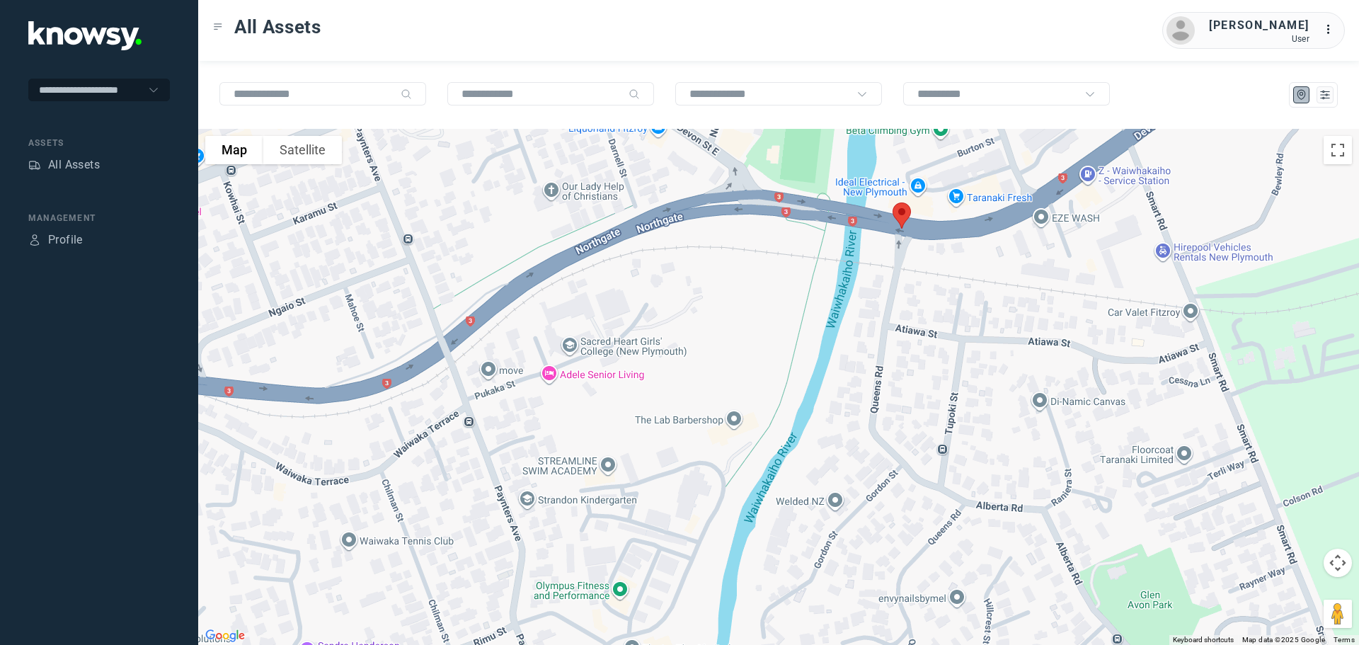
drag, startPoint x: 762, startPoint y: 337, endPoint x: 759, endPoint y: 357, distance: 20.8
click at [759, 357] on div at bounding box center [778, 387] width 1161 height 516
